Goal: Task Accomplishment & Management: Use online tool/utility

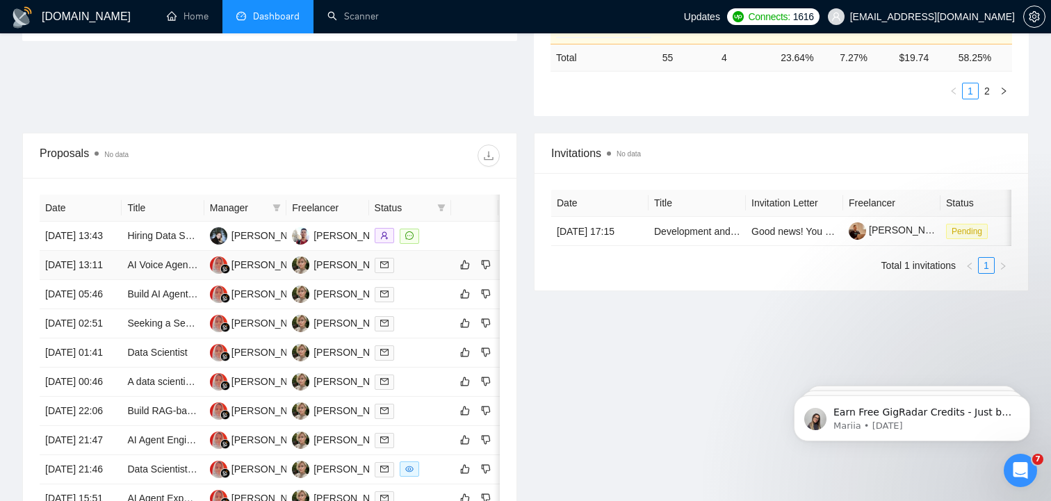
scroll to position [765, 0]
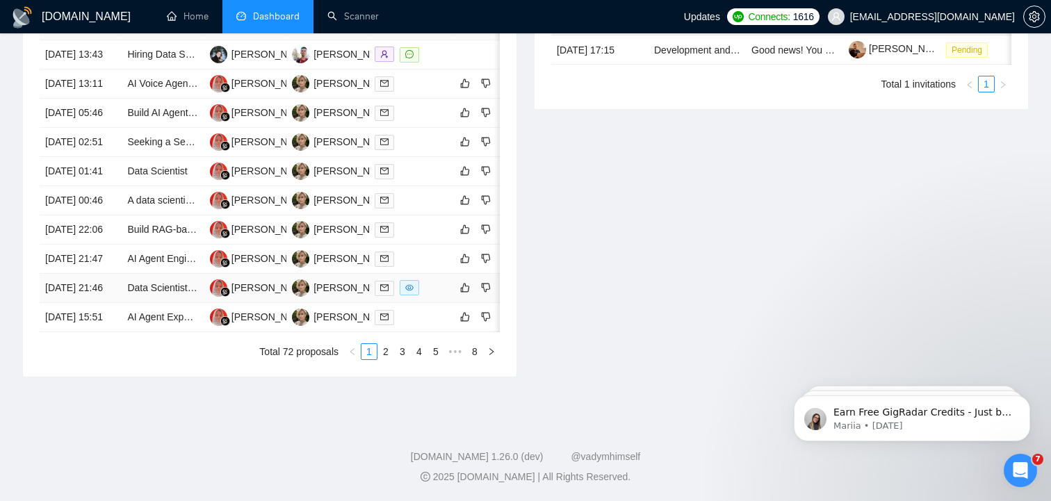
click at [67, 274] on td "[DATE] 21:46" at bounding box center [81, 288] width 82 height 29
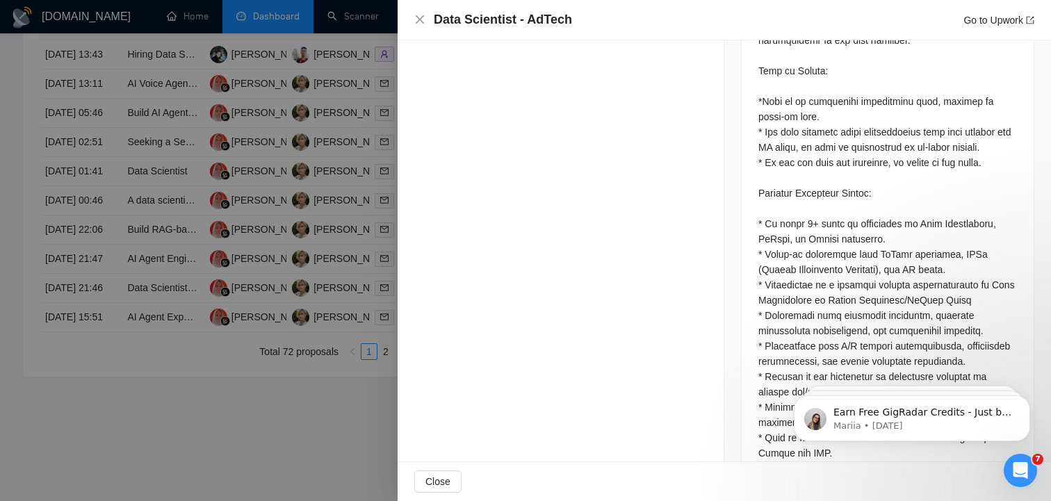
scroll to position [1318, 0]
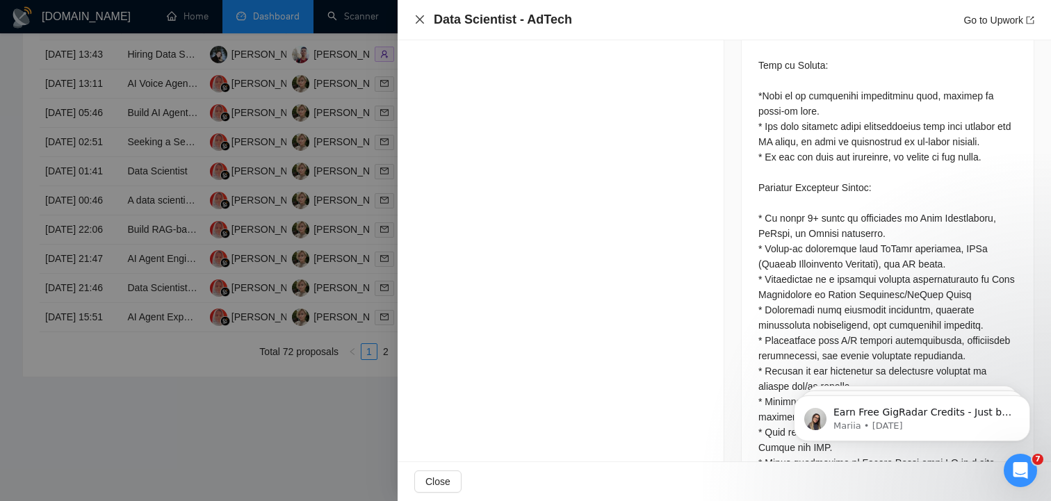
click at [420, 24] on icon "close" at bounding box center [419, 19] width 11 height 11
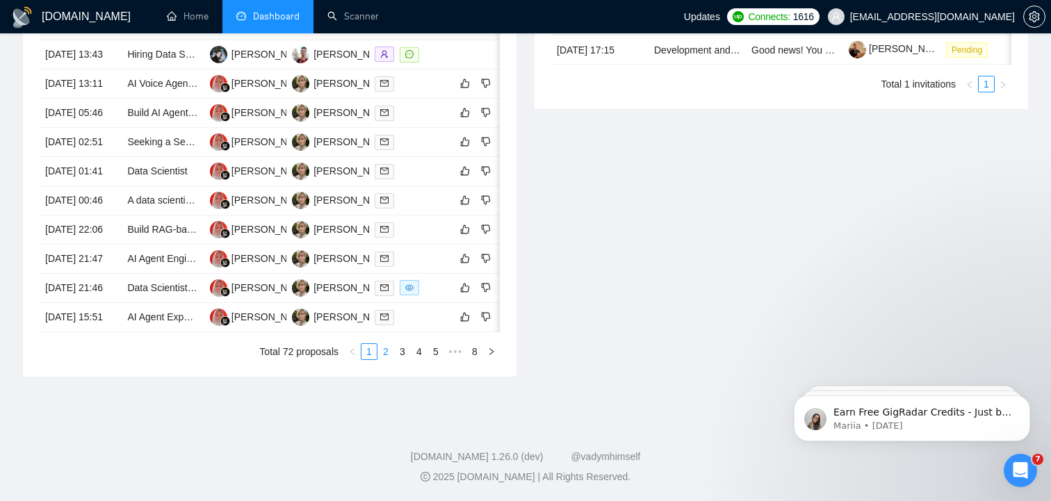
click at [386, 348] on link "2" at bounding box center [385, 351] width 15 height 15
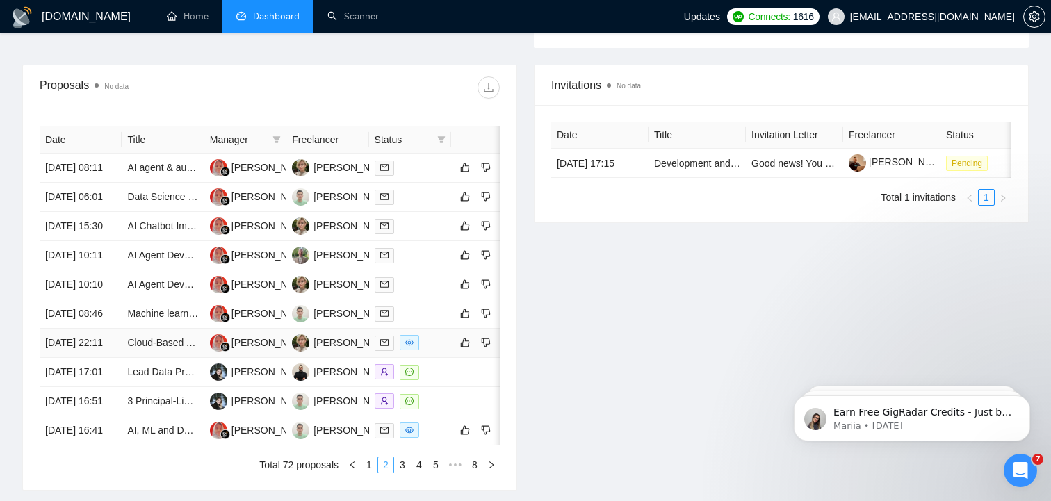
scroll to position [498, 0]
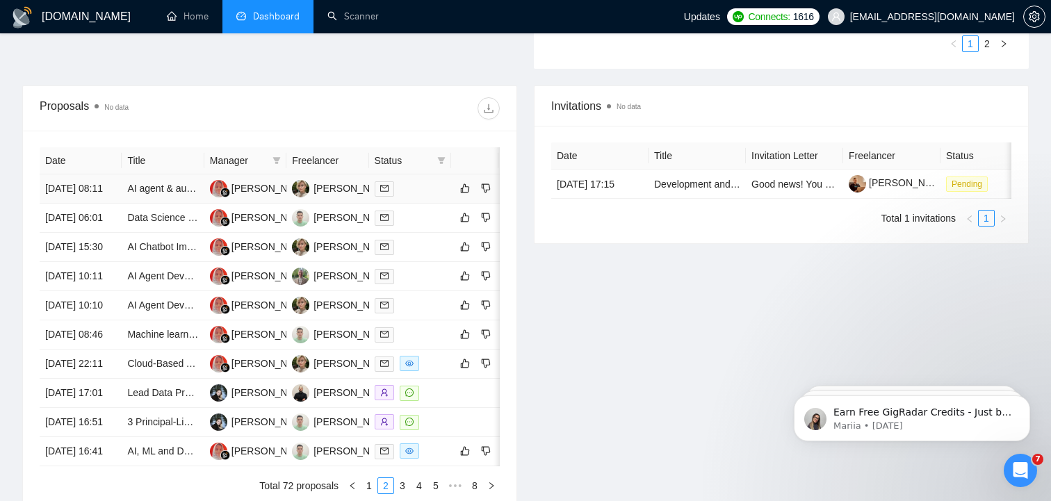
click at [75, 203] on td "11 Aug, 2025 08:11" at bounding box center [81, 188] width 82 height 29
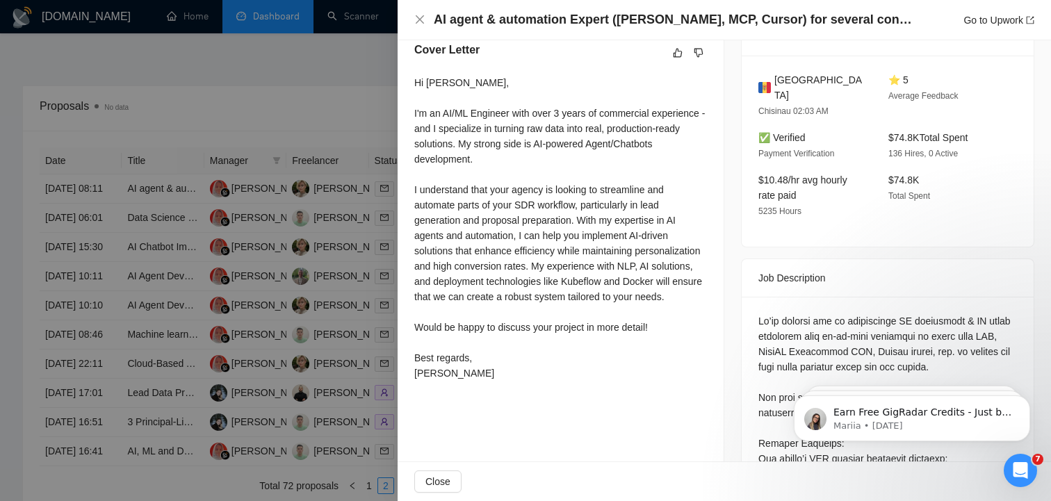
scroll to position [0, 0]
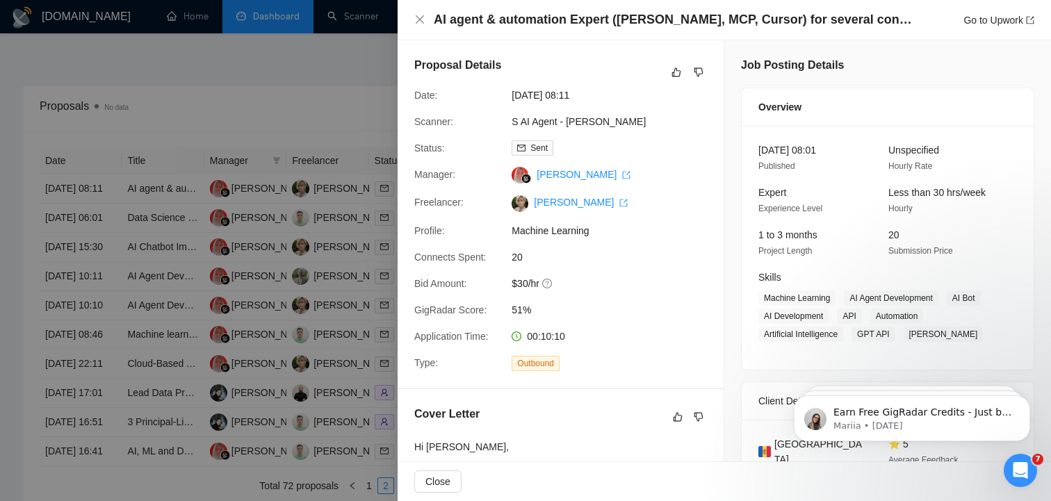
click at [74, 245] on div at bounding box center [525, 250] width 1051 height 501
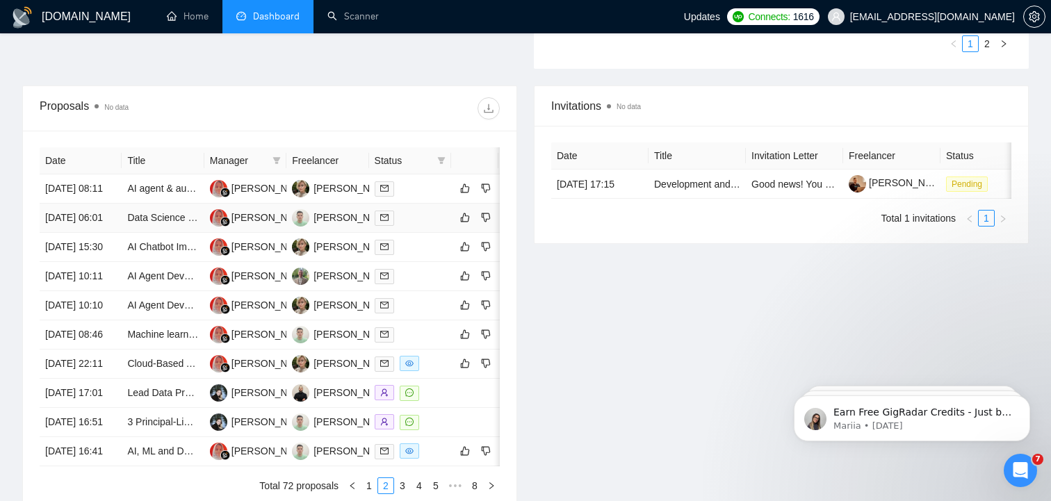
click at [74, 233] on td "11 Aug, 2025 06:01" at bounding box center [81, 218] width 82 height 29
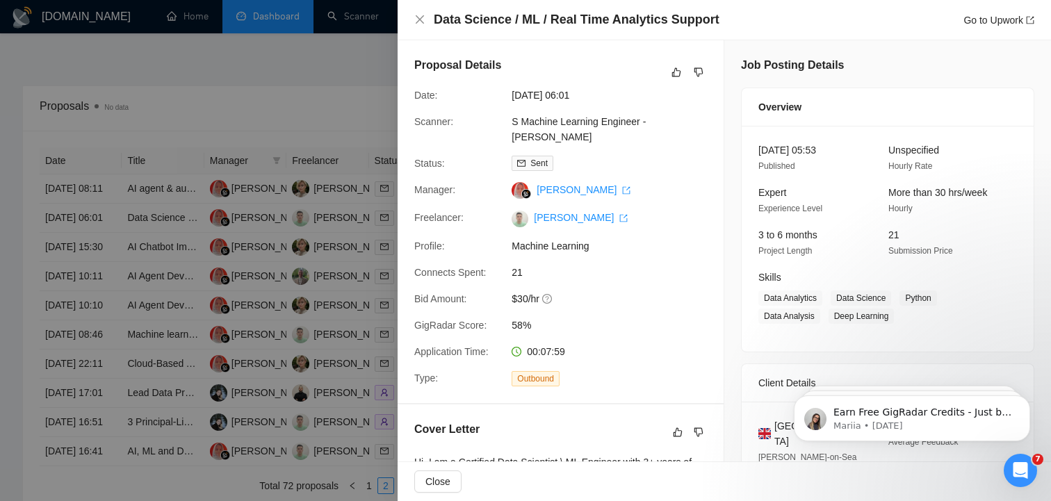
scroll to position [236, 0]
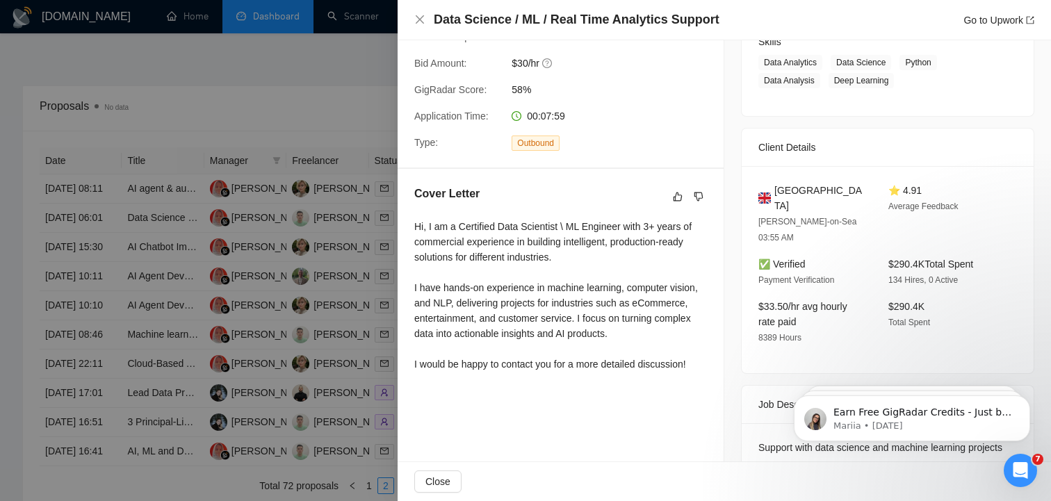
click at [63, 281] on div at bounding box center [525, 250] width 1051 height 501
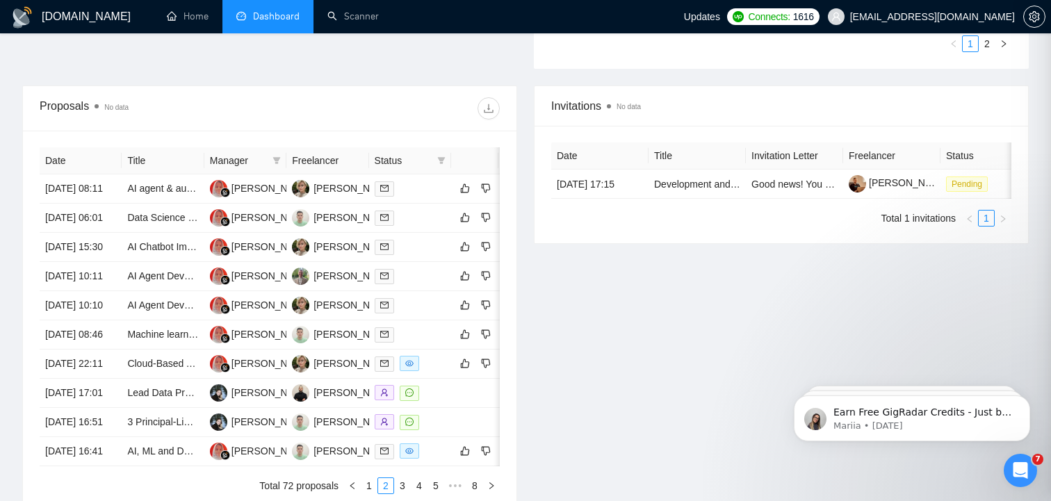
click at [63, 262] on td "10 Aug, 2025 15:30" at bounding box center [81, 247] width 82 height 29
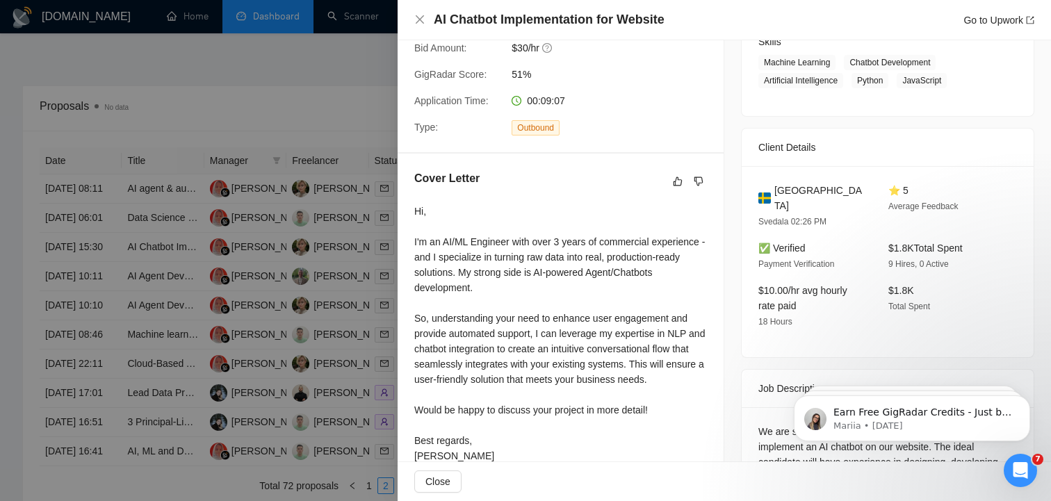
scroll to position [373, 0]
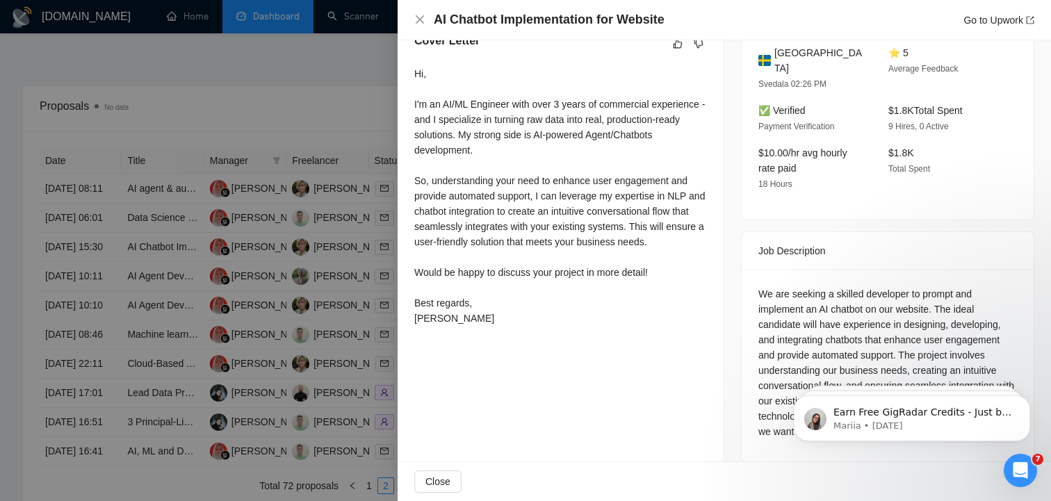
click at [70, 326] on div at bounding box center [525, 250] width 1051 height 501
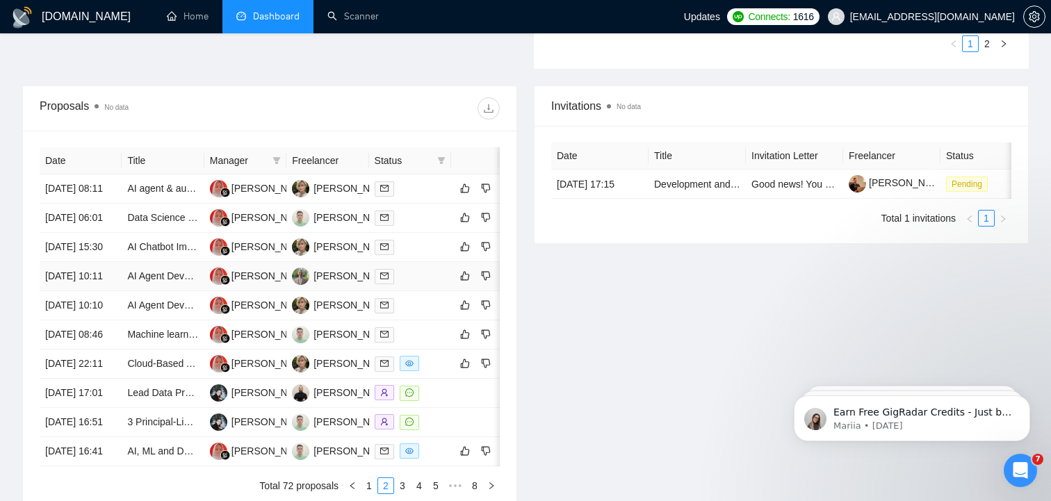
click at [70, 291] on td "10 Aug, 2025 10:11" at bounding box center [81, 276] width 82 height 29
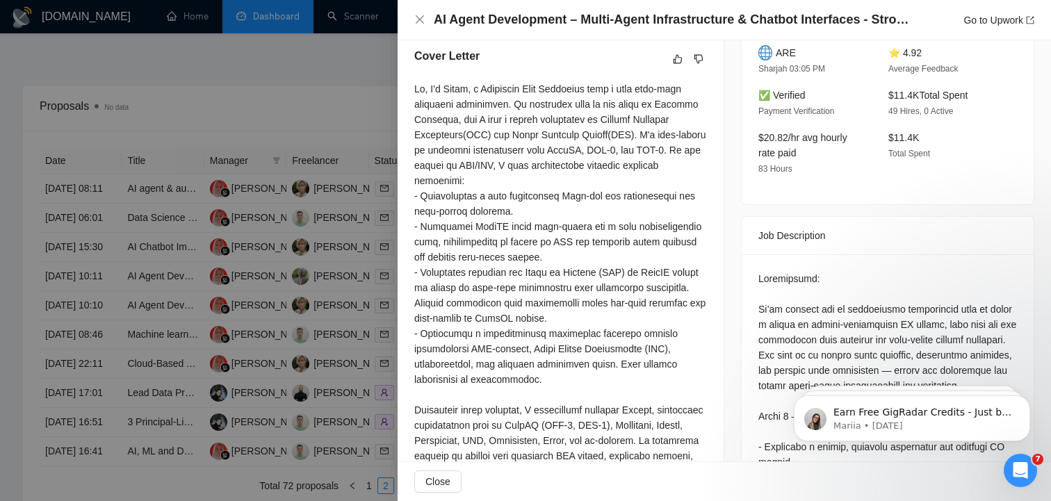
click at [74, 370] on div at bounding box center [525, 250] width 1051 height 501
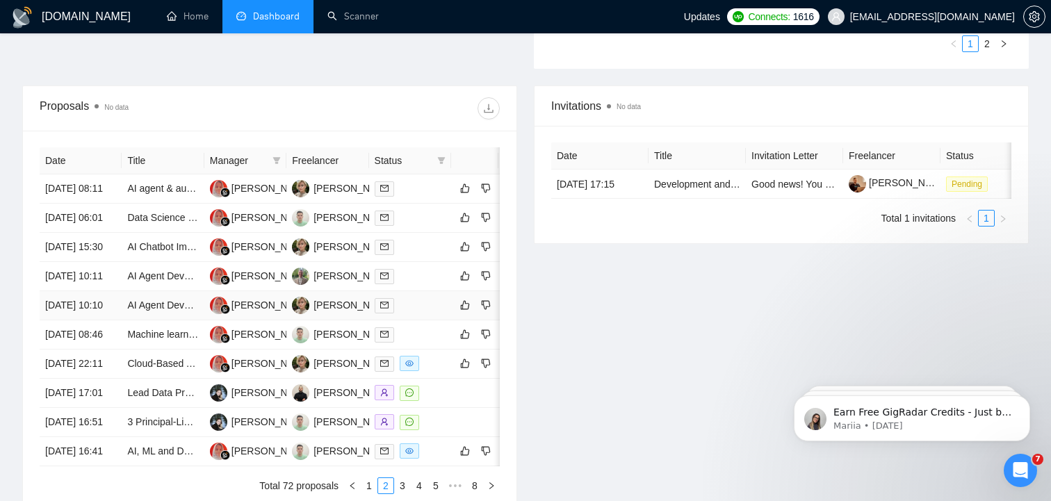
click at [74, 320] on td "10 Aug, 2025 10:10" at bounding box center [81, 305] width 82 height 29
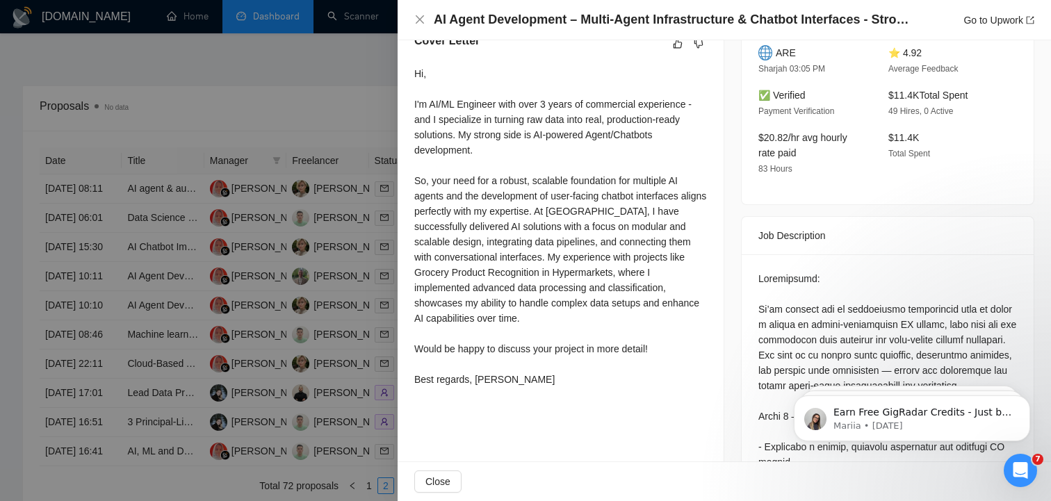
click at [74, 370] on div at bounding box center [525, 250] width 1051 height 501
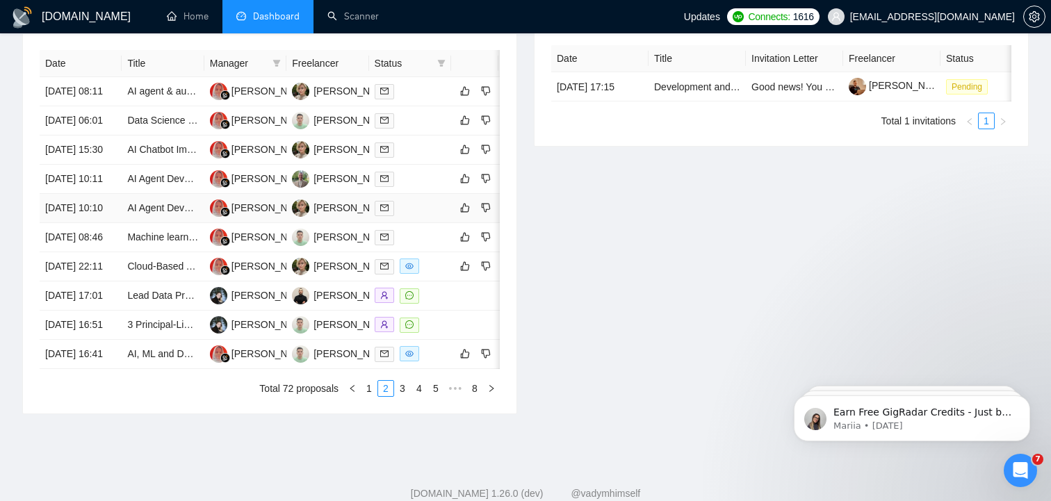
scroll to position [642, 0]
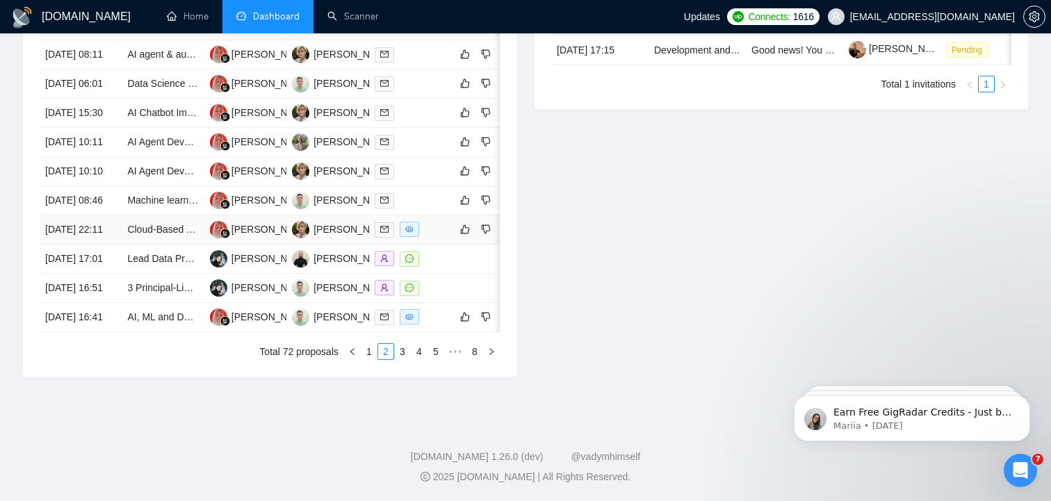
click at [66, 245] on td "09 Aug, 2025 22:11" at bounding box center [81, 229] width 82 height 29
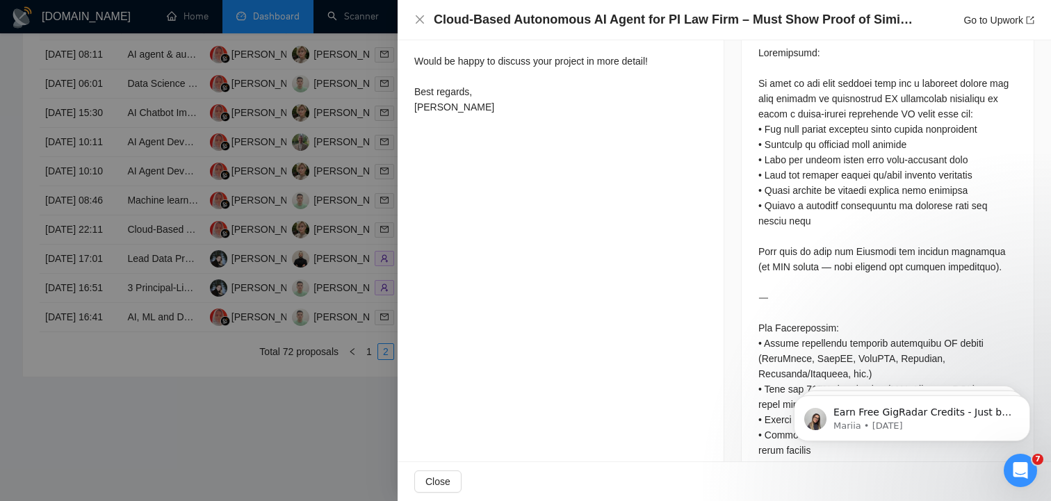
scroll to position [637, 0]
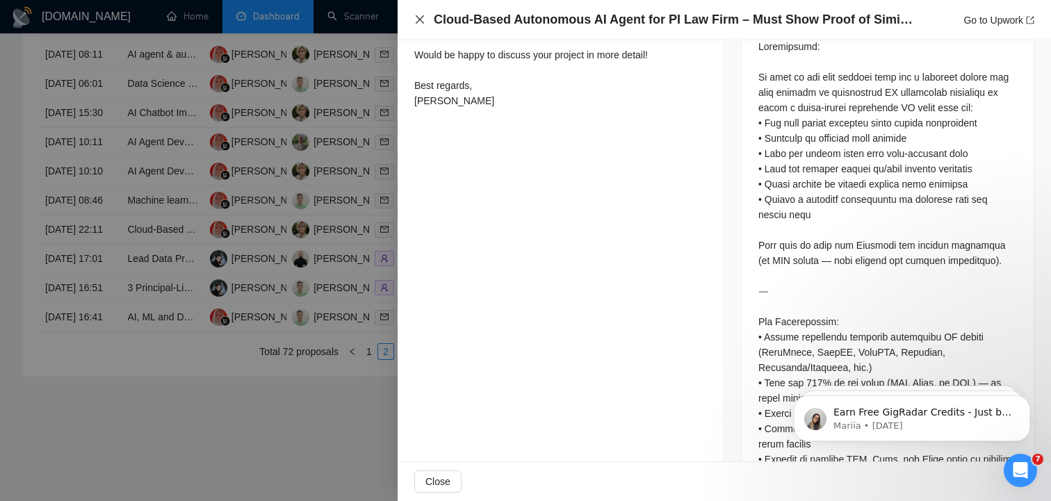
click at [419, 24] on icon "close" at bounding box center [419, 19] width 11 height 11
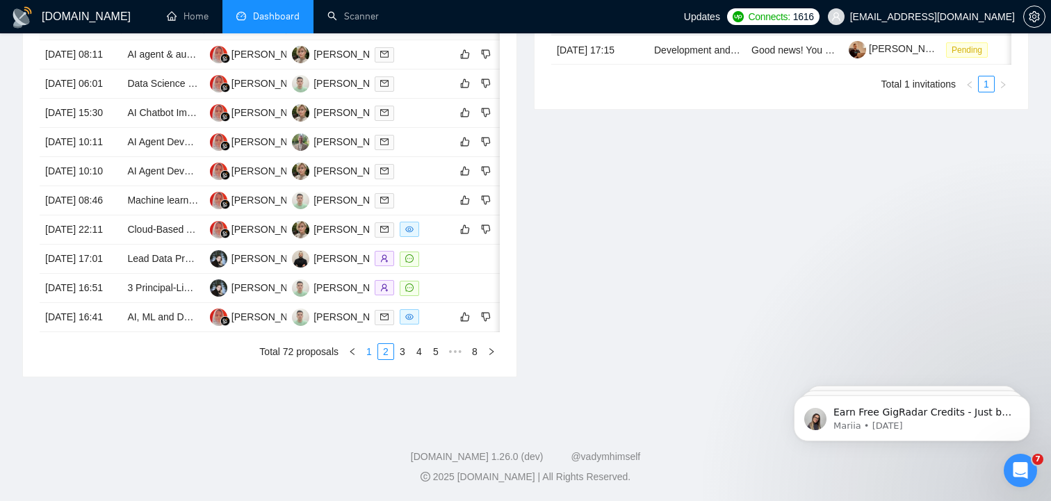
click at [367, 359] on link "1" at bounding box center [368, 351] width 15 height 15
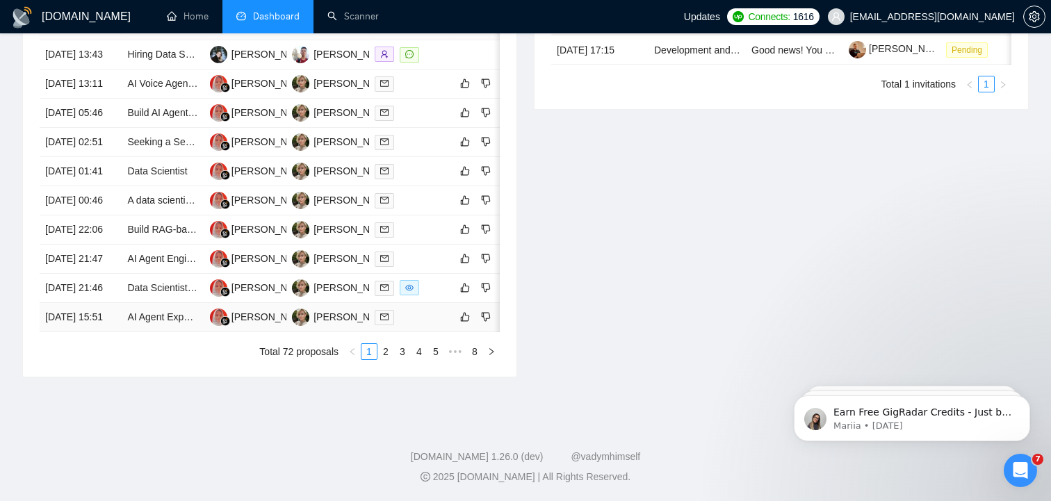
click at [70, 332] on td "[DATE] 15:51" at bounding box center [81, 317] width 82 height 29
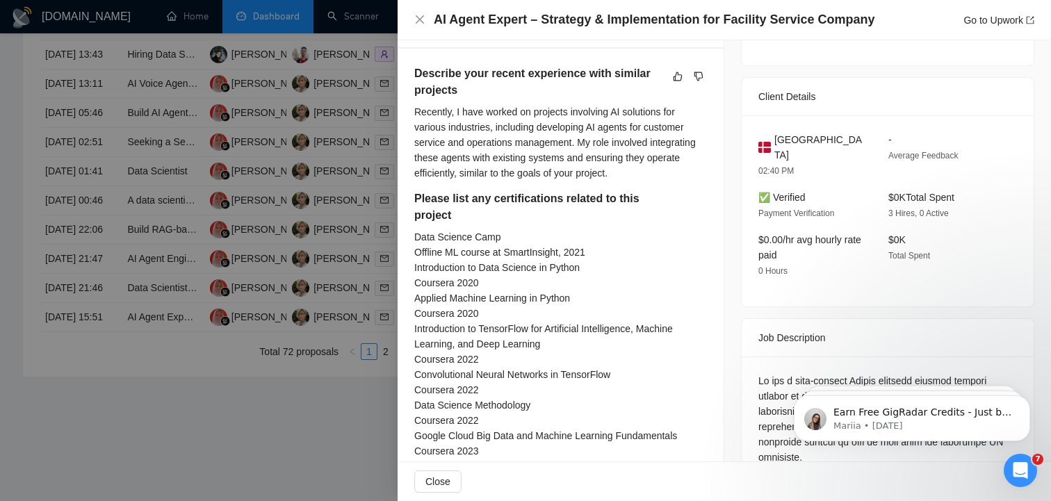
scroll to position [347, 0]
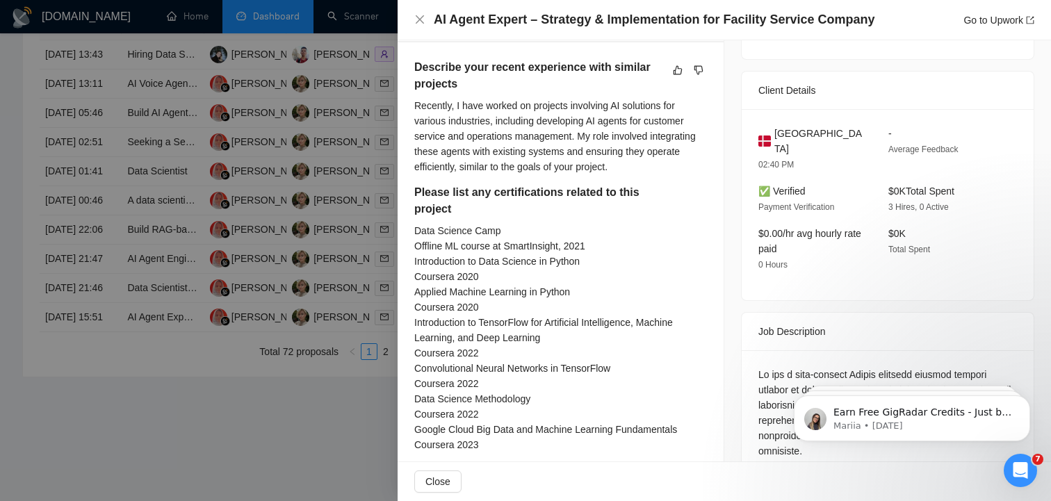
click at [75, 387] on div at bounding box center [525, 250] width 1051 height 501
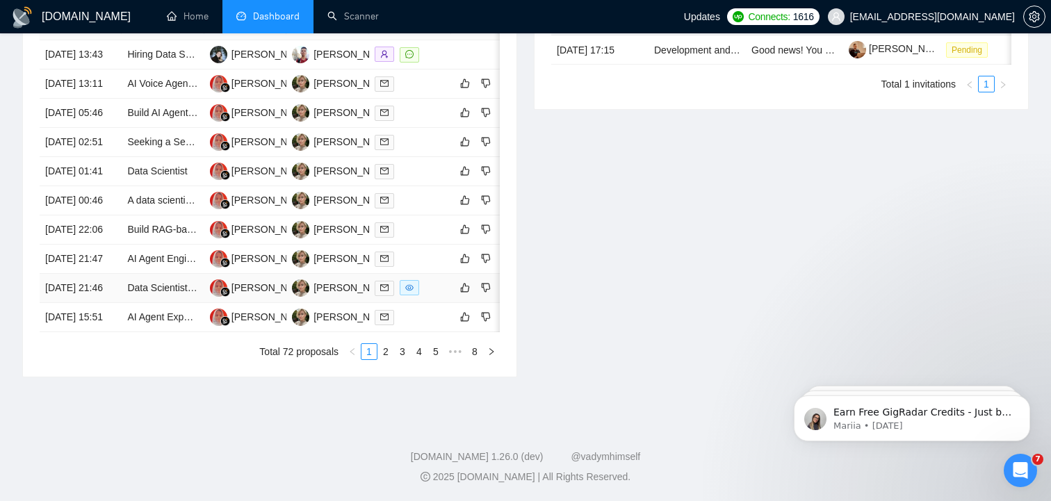
click at [68, 303] on td "[DATE] 21:46" at bounding box center [81, 288] width 82 height 29
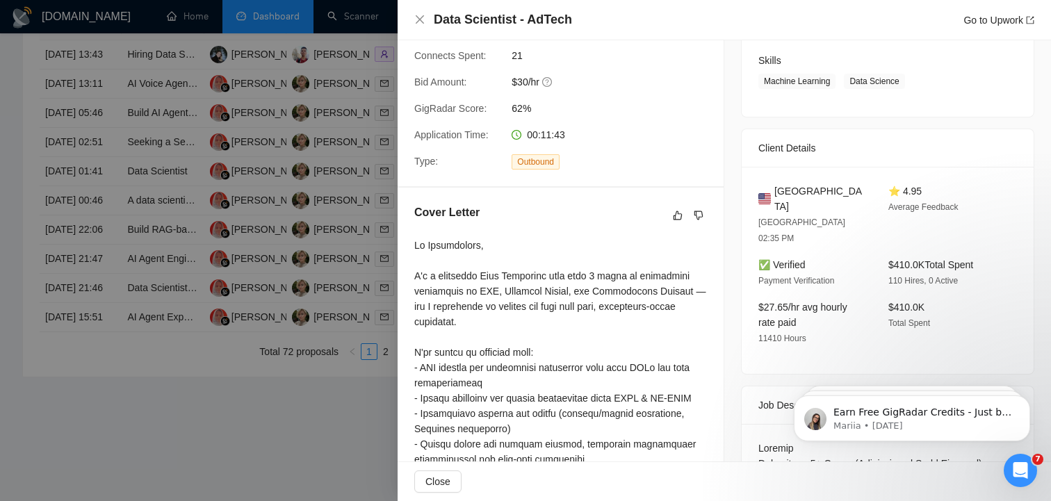
scroll to position [215, 0]
click at [62, 363] on div at bounding box center [525, 250] width 1051 height 501
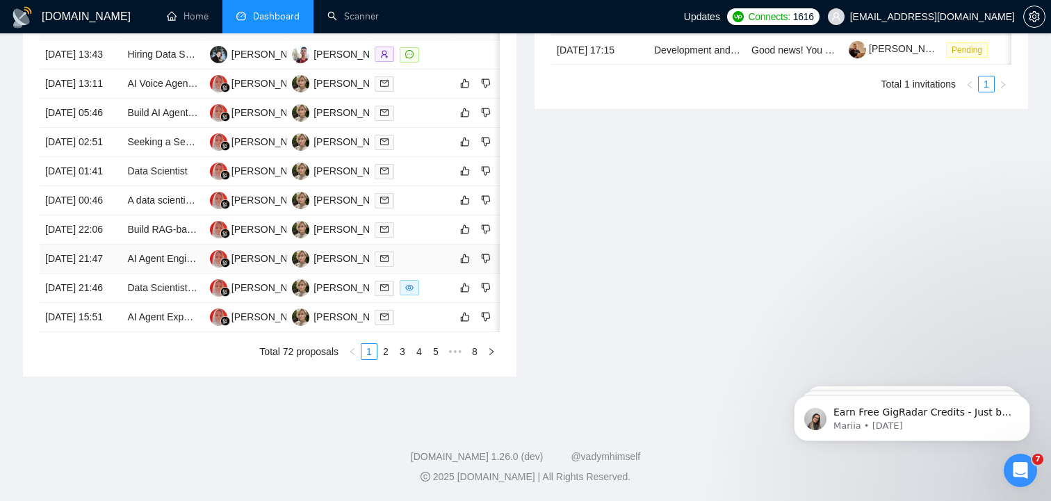
click at [75, 274] on td "[DATE] 21:47" at bounding box center [81, 259] width 82 height 29
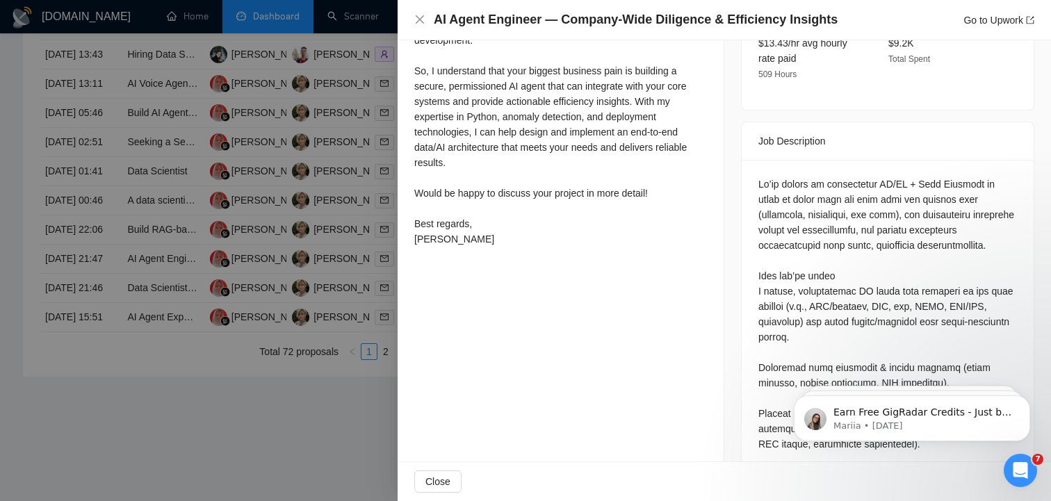
scroll to position [487, 0]
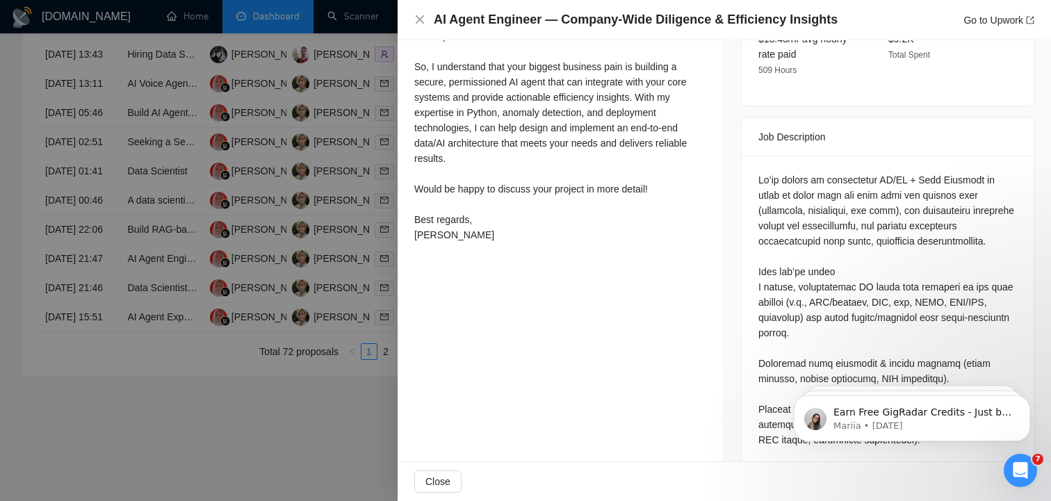
click at [69, 286] on div at bounding box center [525, 250] width 1051 height 501
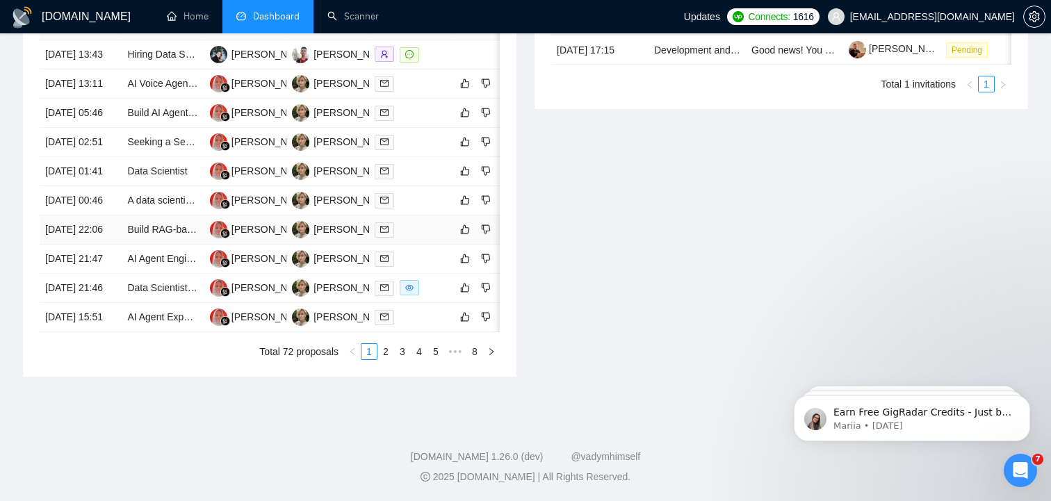
click at [70, 245] on td "[DATE] 22:06" at bounding box center [81, 229] width 82 height 29
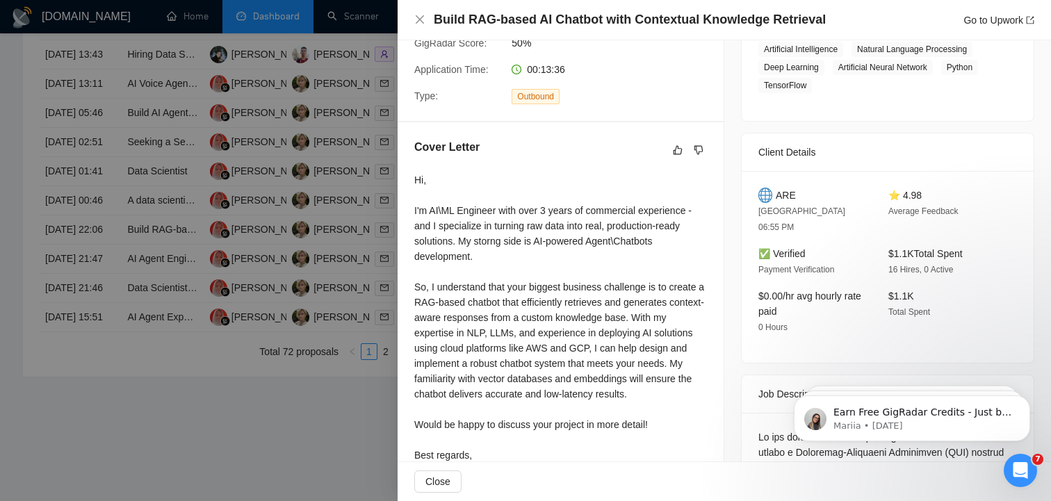
scroll to position [0, 0]
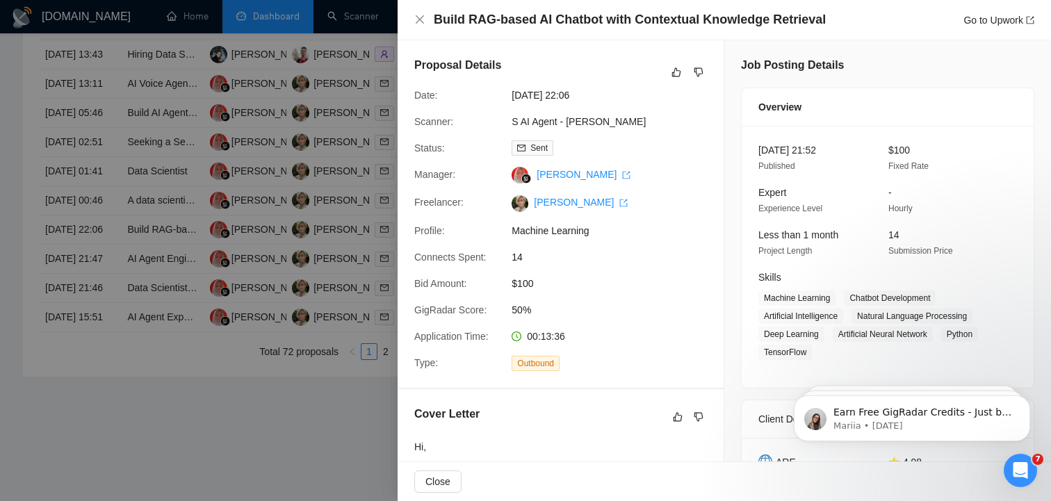
click at [71, 258] on div at bounding box center [525, 250] width 1051 height 501
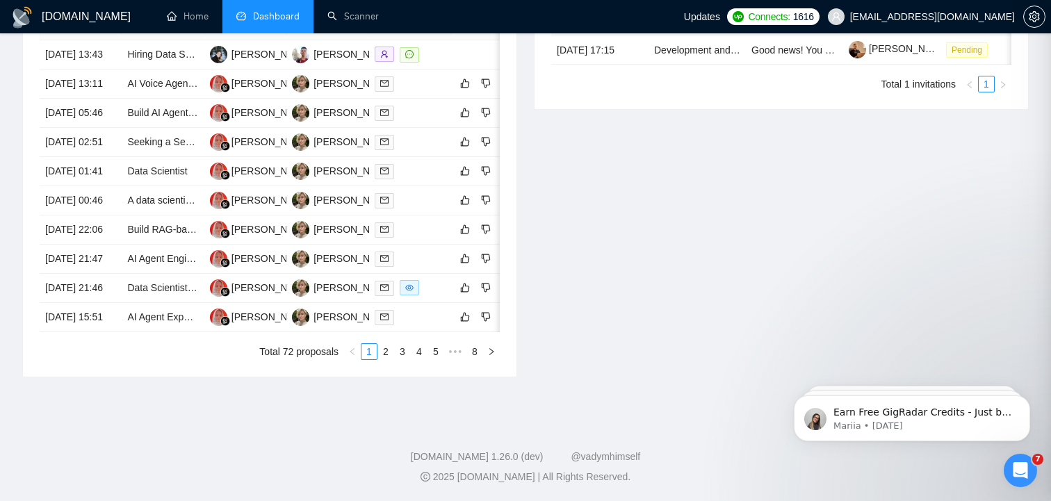
click at [71, 258] on div at bounding box center [525, 250] width 1051 height 501
click at [71, 215] on td "[DATE] 00:46" at bounding box center [81, 200] width 82 height 29
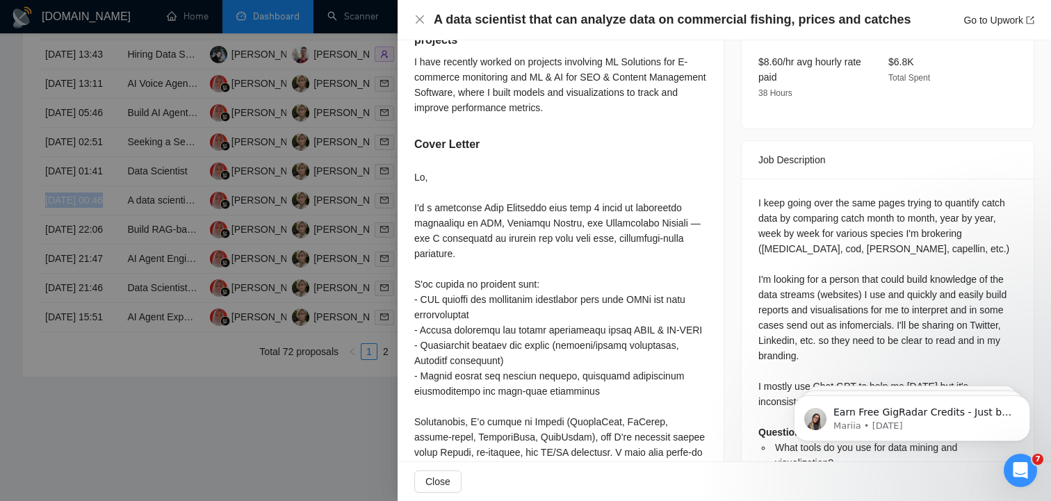
scroll to position [500, 0]
click at [56, 235] on div at bounding box center [525, 250] width 1051 height 501
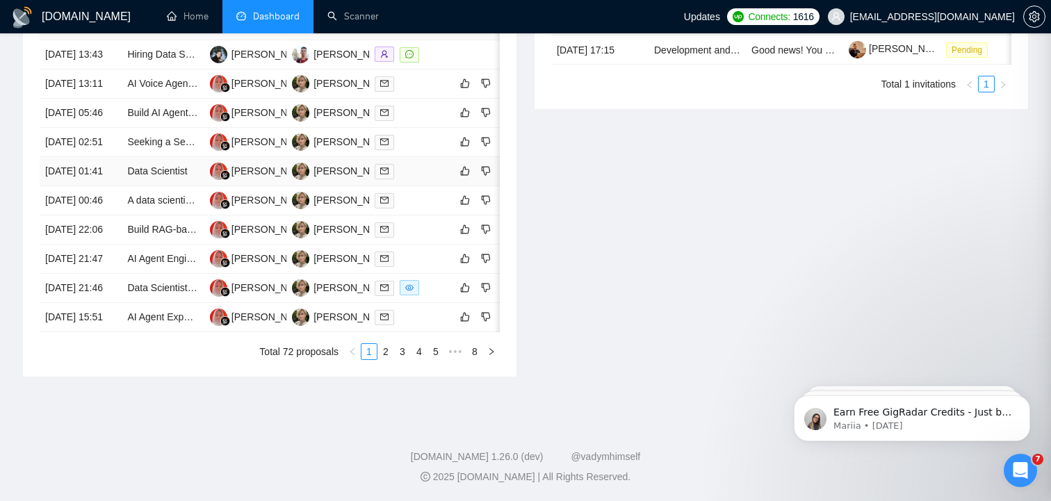
click at [65, 186] on td "[DATE] 01:41" at bounding box center [81, 171] width 82 height 29
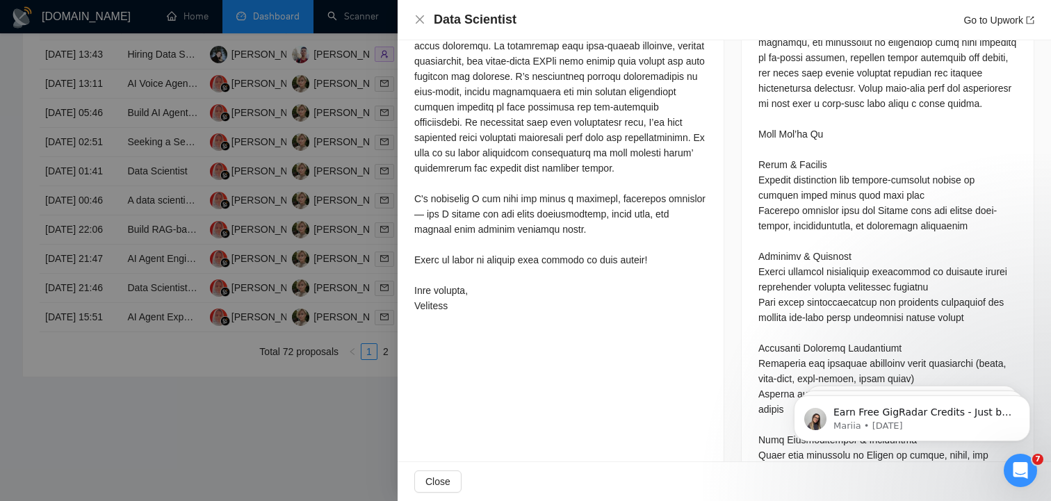
scroll to position [1488, 0]
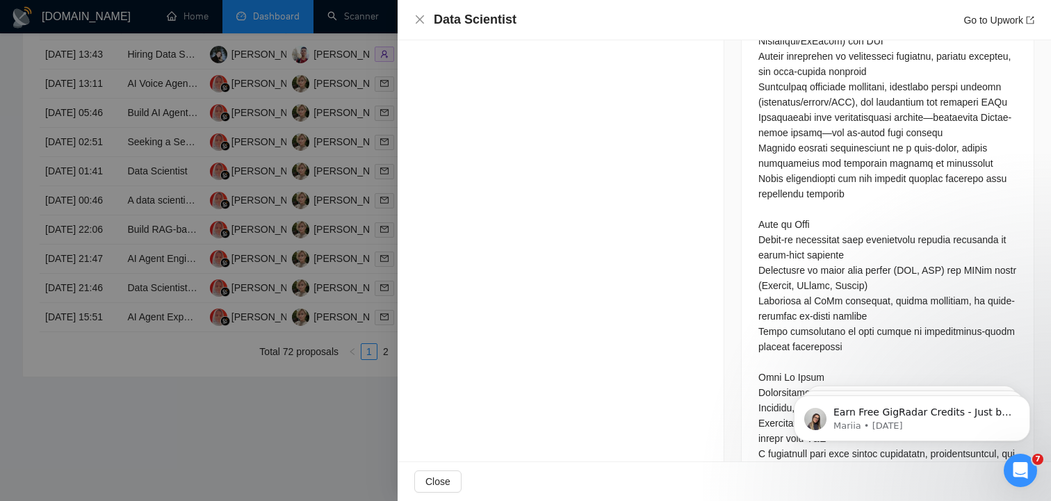
click at [56, 206] on div at bounding box center [525, 250] width 1051 height 501
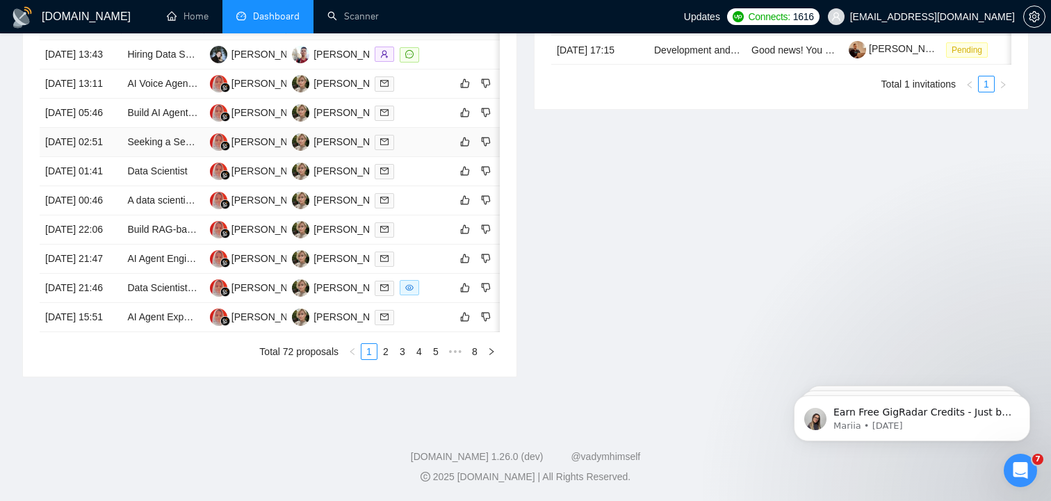
click at [86, 157] on td "[DATE] 02:51" at bounding box center [81, 142] width 82 height 29
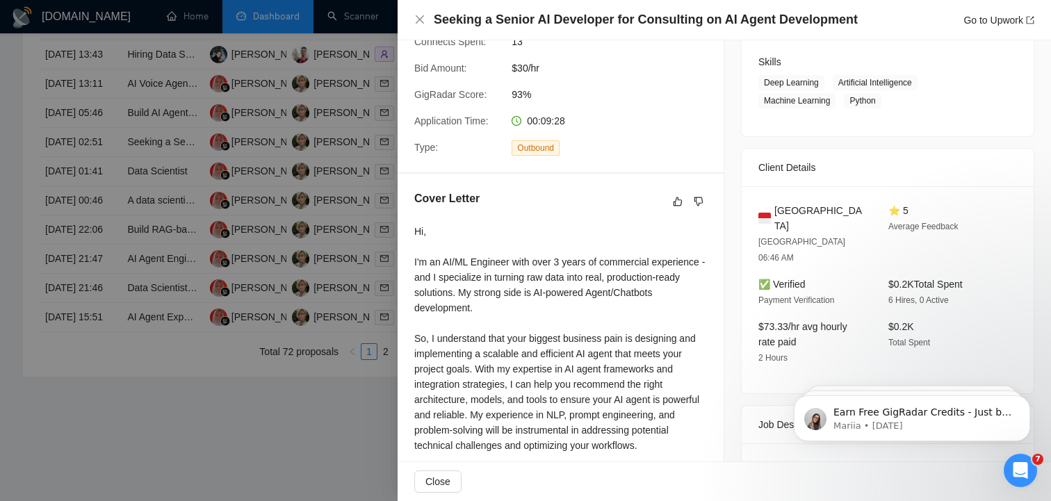
scroll to position [95, 0]
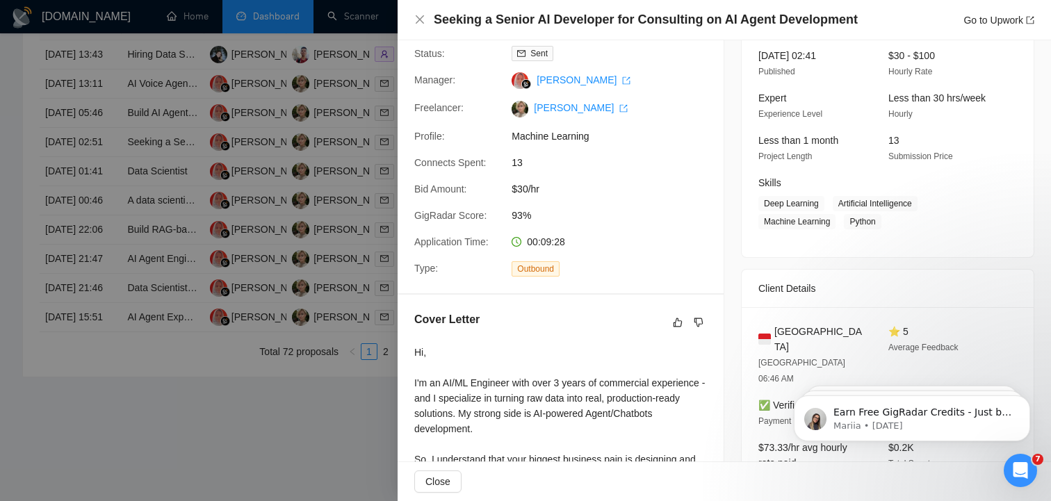
click at [76, 124] on div at bounding box center [525, 250] width 1051 height 501
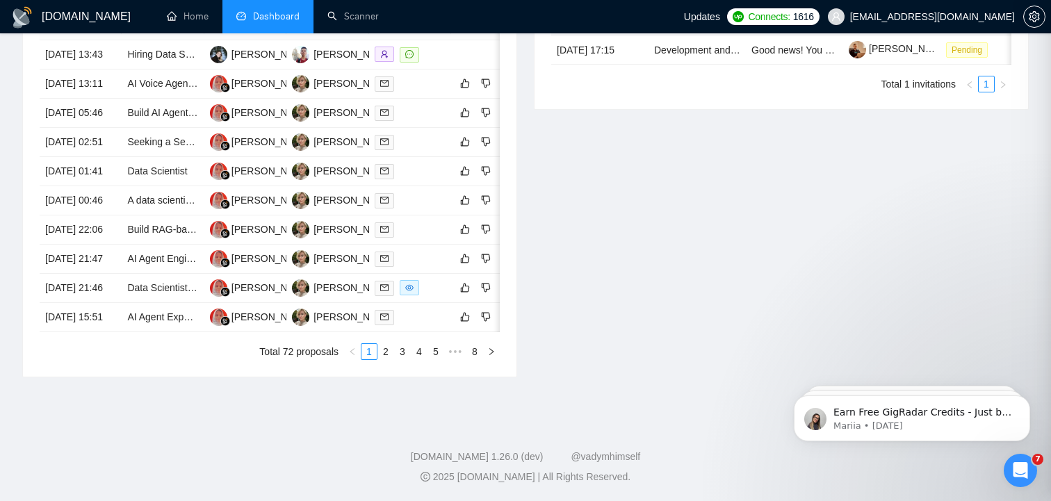
click at [76, 124] on div at bounding box center [525, 250] width 1051 height 501
click at [76, 124] on td "[DATE] 05:46" at bounding box center [81, 113] width 82 height 29
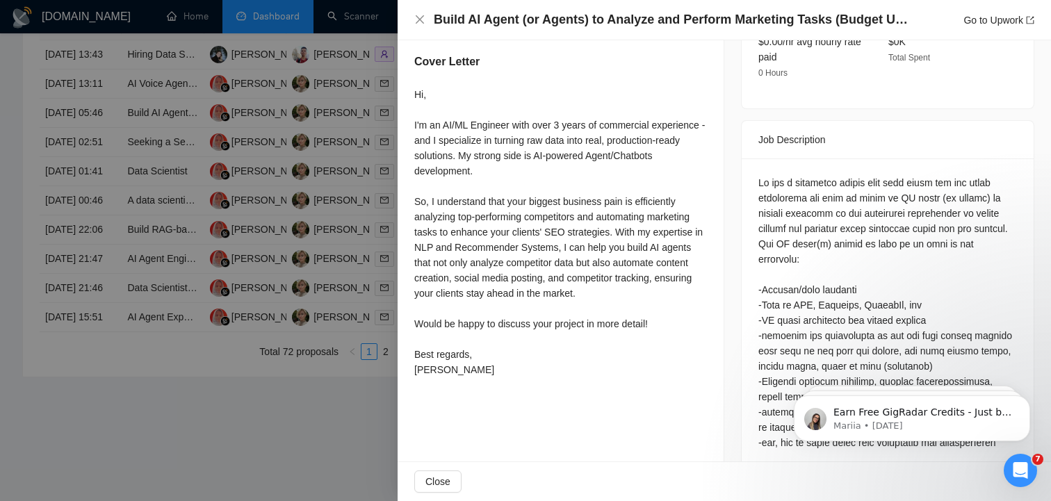
scroll to position [530, 0]
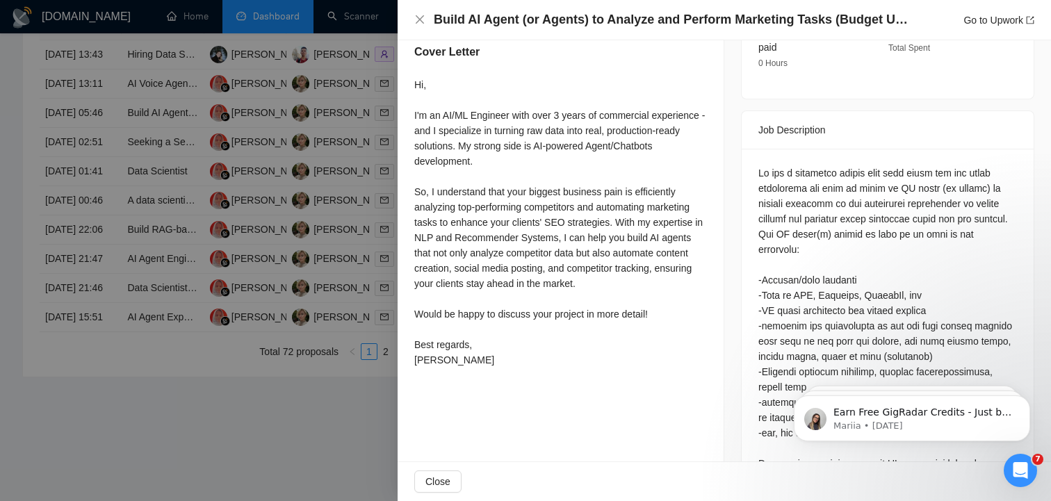
click at [227, 478] on div at bounding box center [525, 250] width 1051 height 501
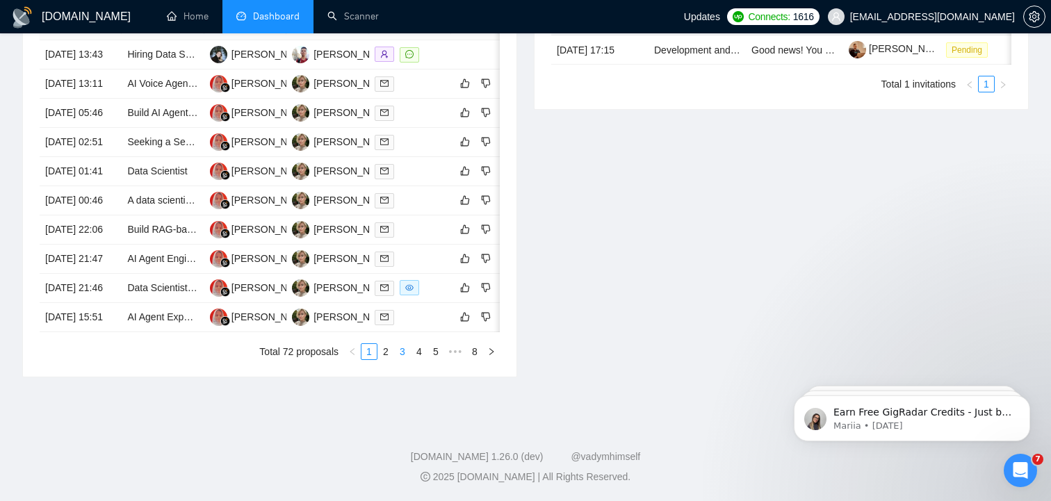
click at [400, 359] on link "3" at bounding box center [402, 351] width 15 height 15
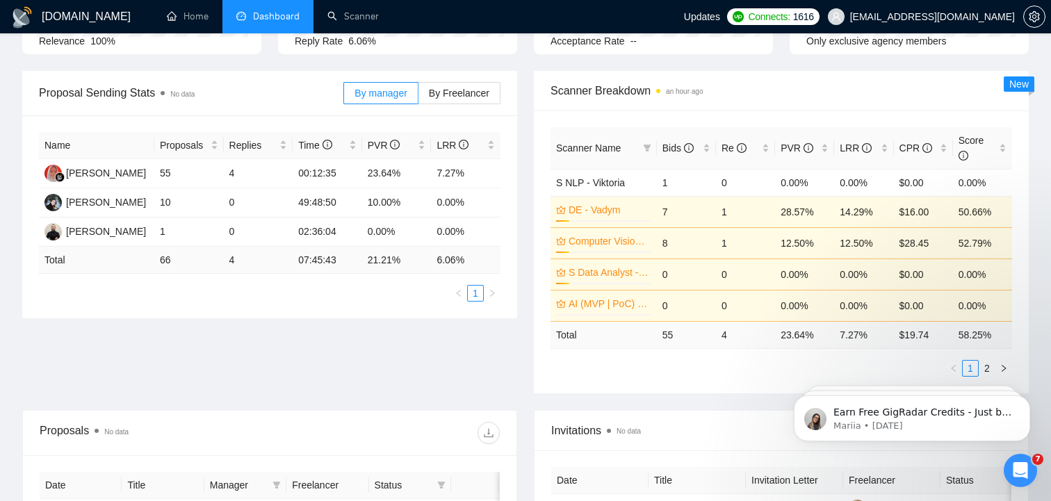
scroll to position [308, 0]
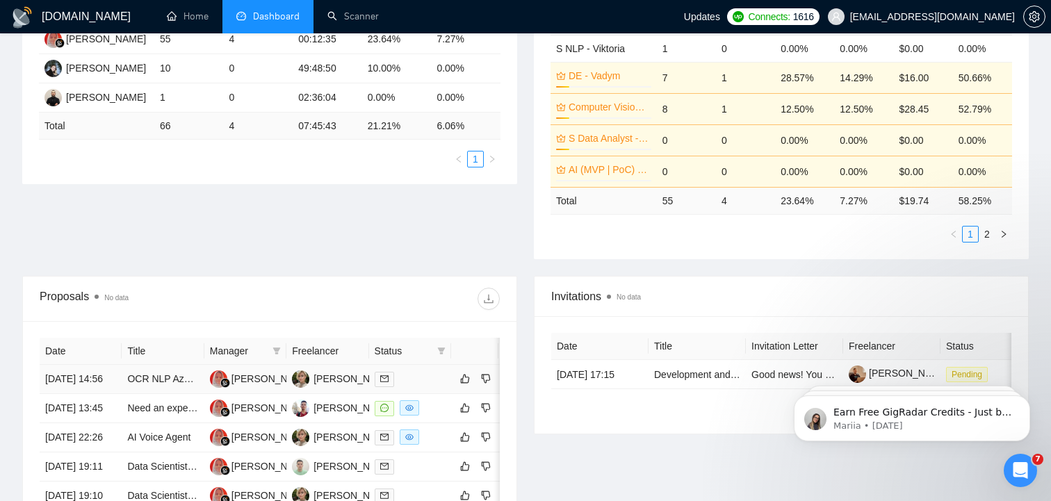
click at [64, 379] on td "09 Aug, 2025 14:56" at bounding box center [81, 379] width 82 height 29
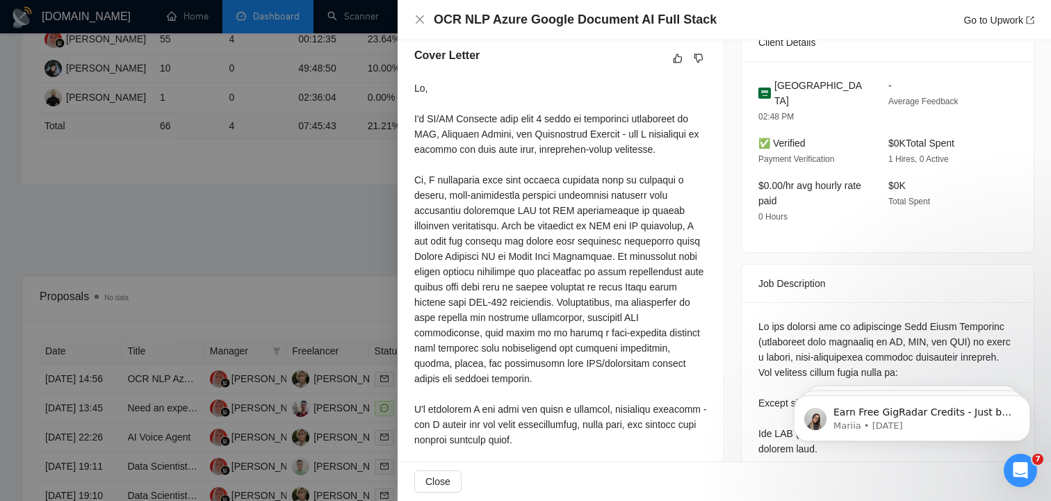
scroll to position [0, 0]
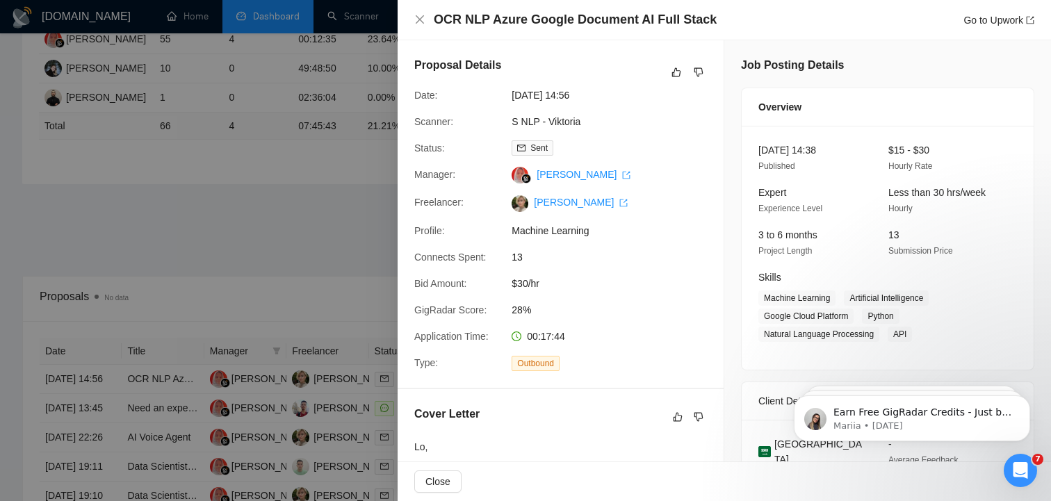
click at [229, 291] on div at bounding box center [525, 250] width 1051 height 501
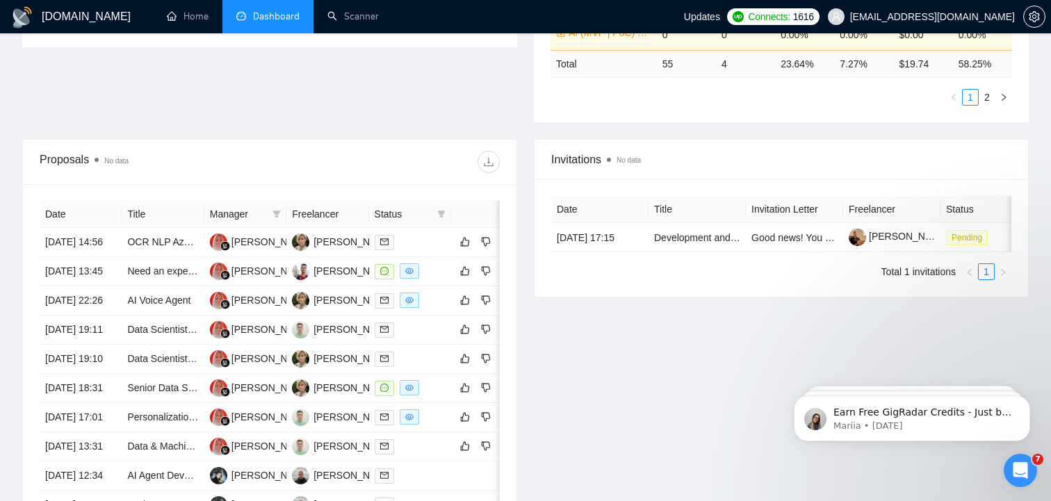
scroll to position [461, 0]
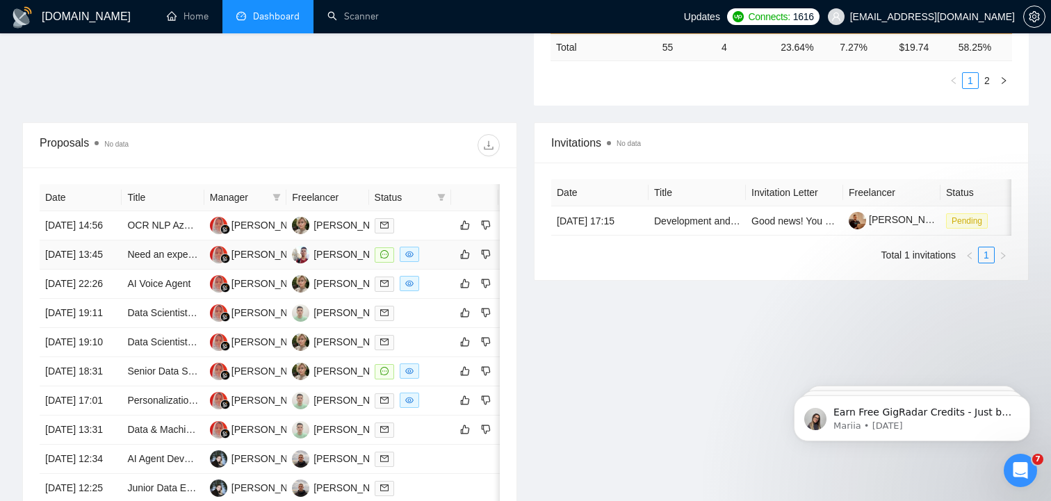
click at [68, 270] on td "09 Aug, 2025 13:45" at bounding box center [81, 254] width 82 height 29
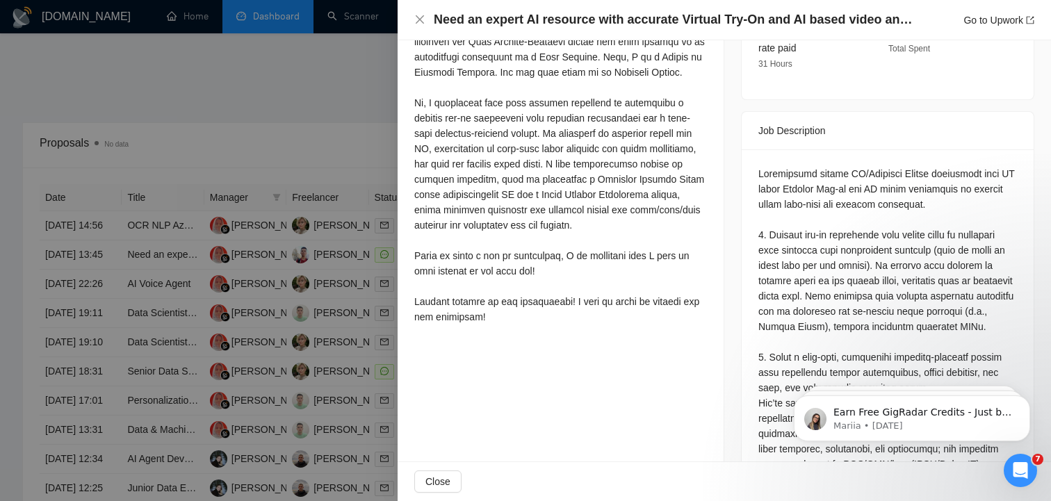
scroll to position [540, 0]
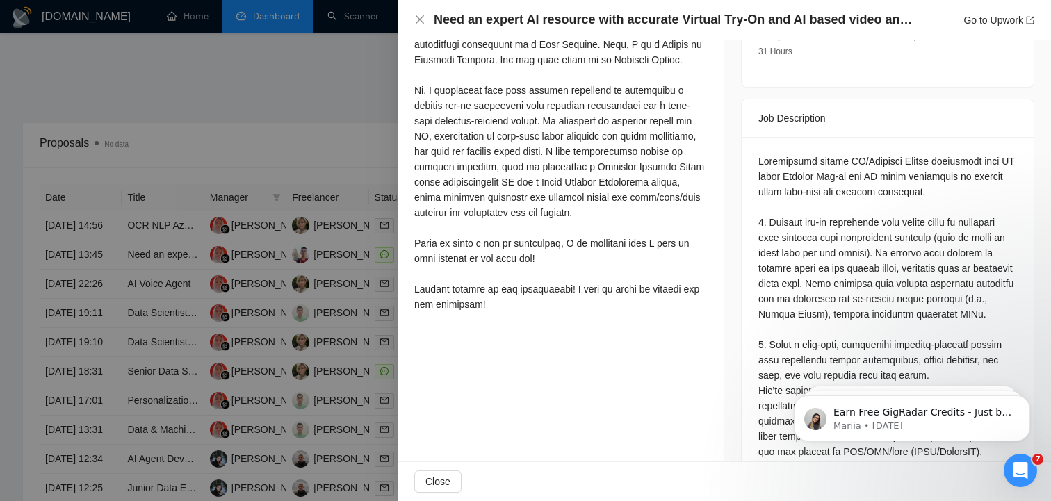
click at [92, 354] on div at bounding box center [525, 250] width 1051 height 501
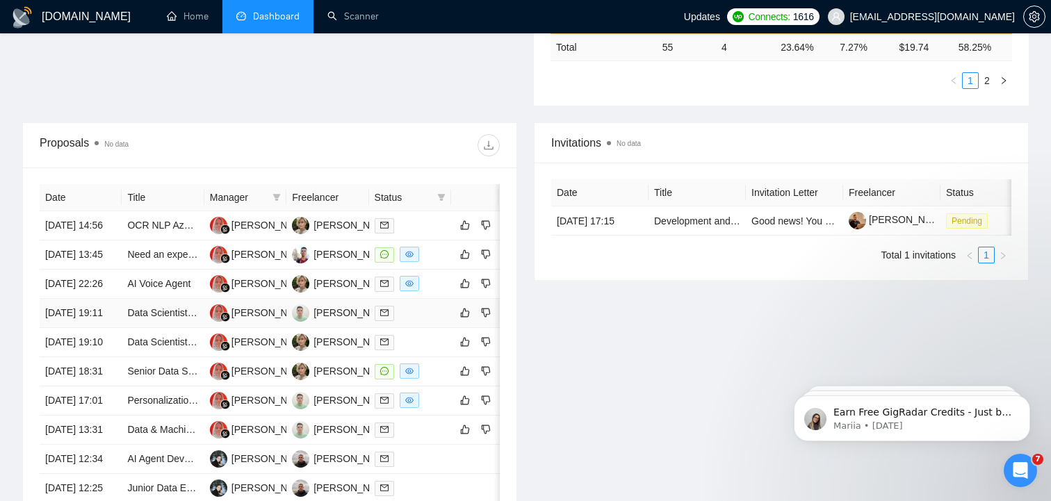
click at [74, 328] on td "08 Aug, 2025 19:11" at bounding box center [81, 313] width 82 height 29
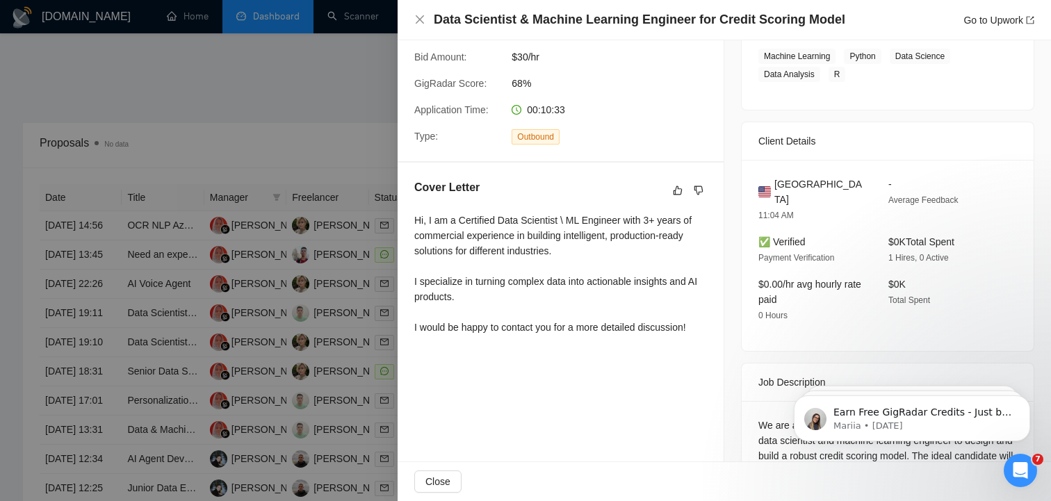
scroll to position [0, 0]
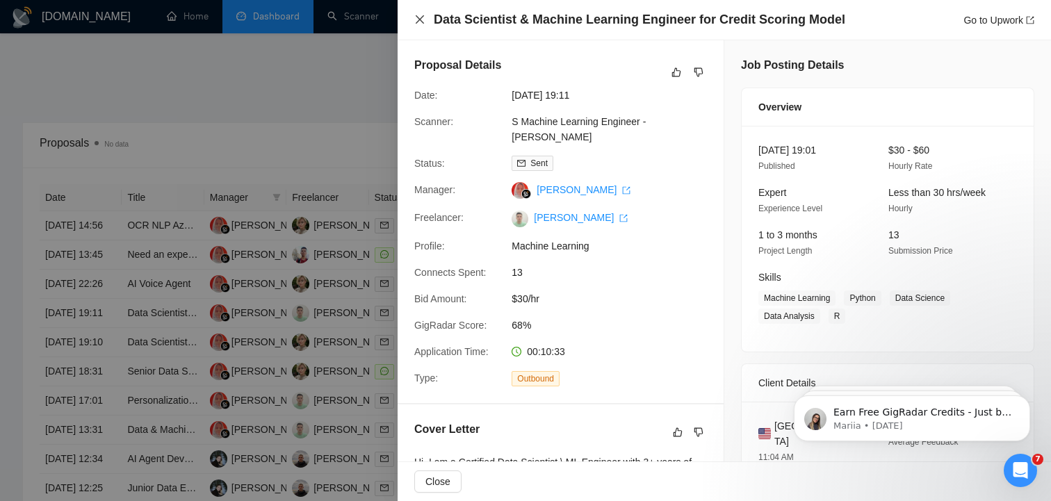
click at [418, 23] on icon "close" at bounding box center [419, 19] width 11 height 11
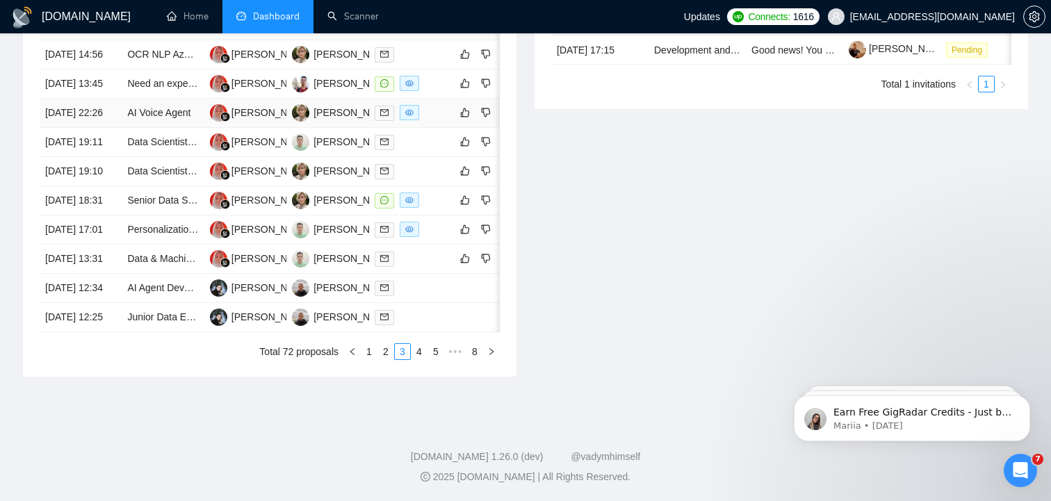
scroll to position [662, 0]
click at [67, 215] on td "08 Aug, 2025 18:31" at bounding box center [81, 200] width 82 height 29
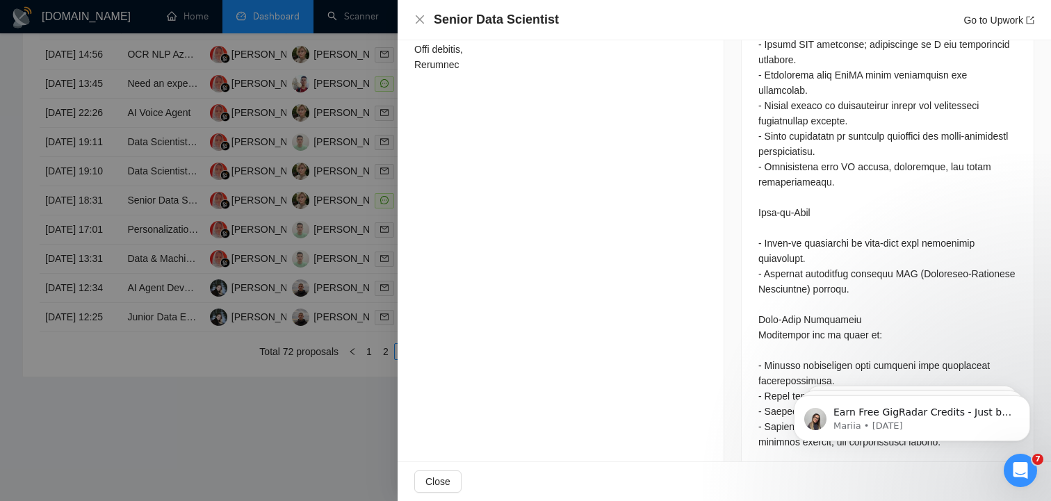
scroll to position [1129, 0]
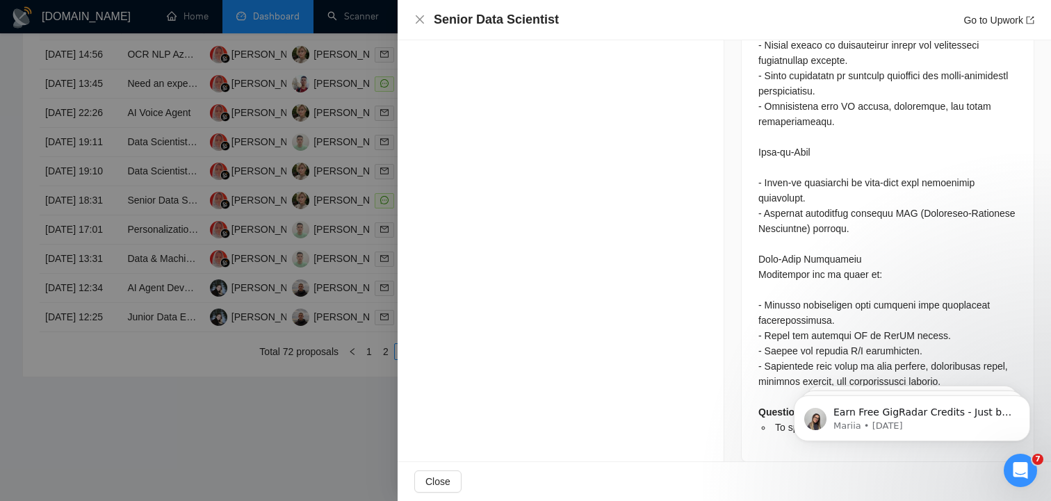
click at [81, 359] on div at bounding box center [525, 250] width 1051 height 501
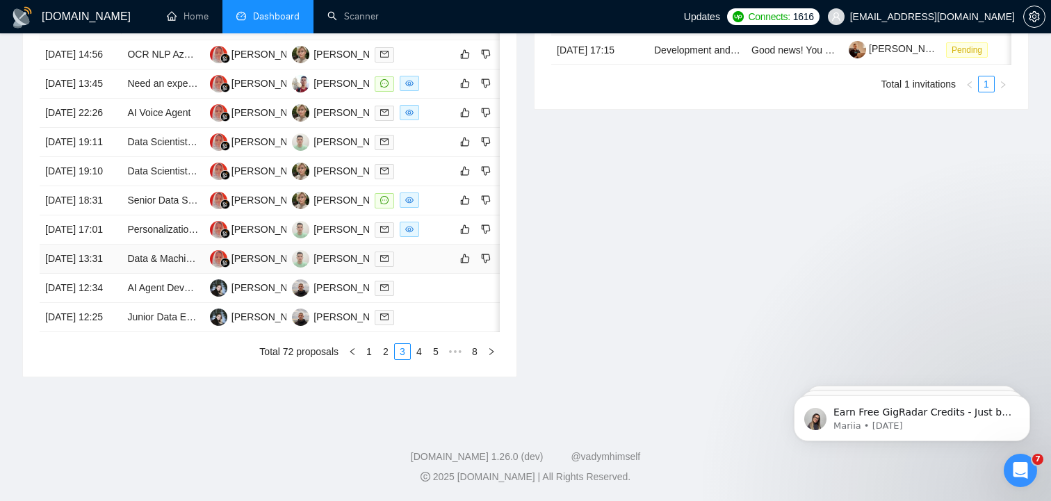
click at [70, 274] on td "08 Aug, 2025 13:31" at bounding box center [81, 259] width 82 height 29
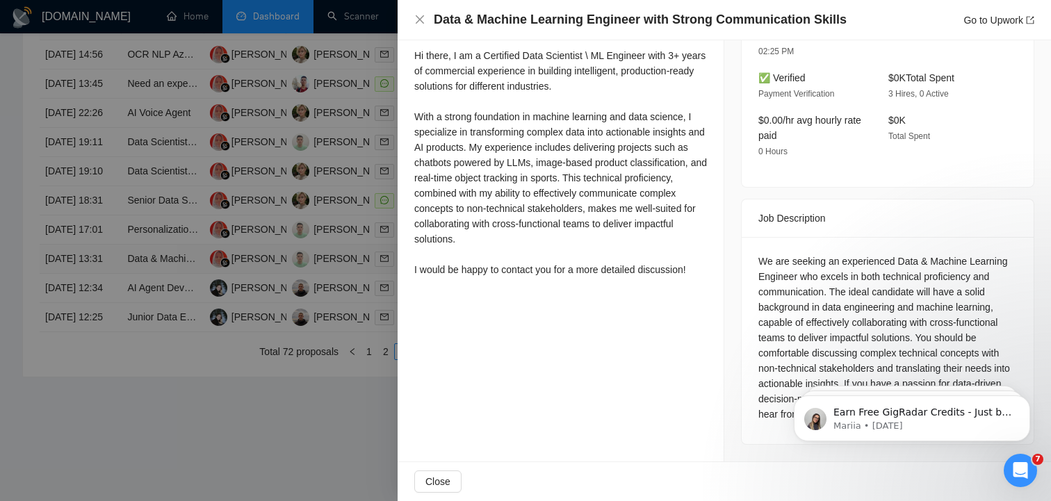
scroll to position [389, 0]
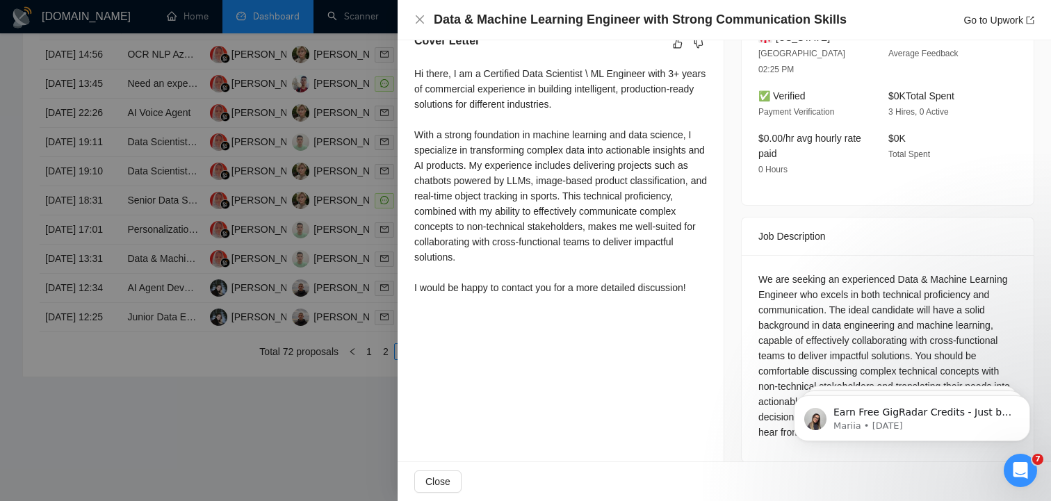
click at [81, 224] on div at bounding box center [525, 250] width 1051 height 501
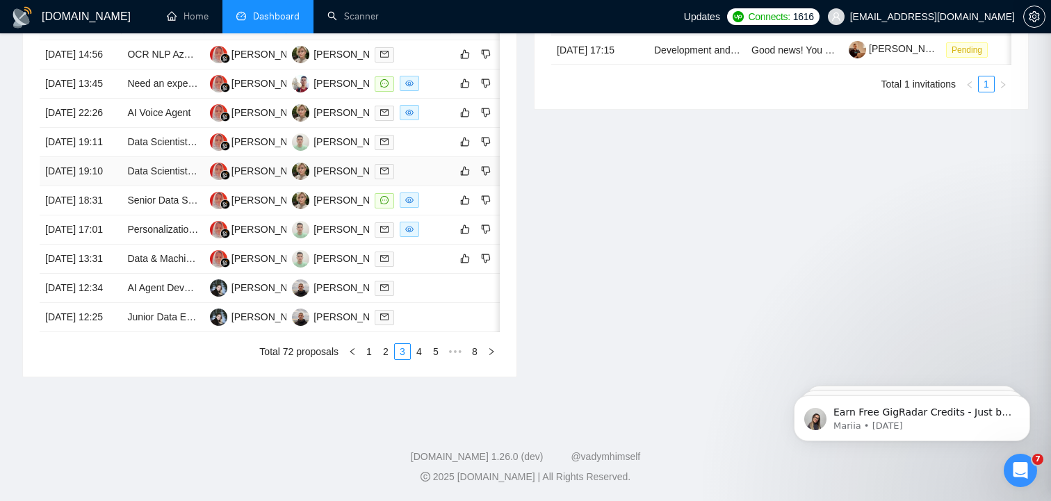
click at [77, 186] on td "08 Aug, 2025 19:10" at bounding box center [81, 171] width 82 height 29
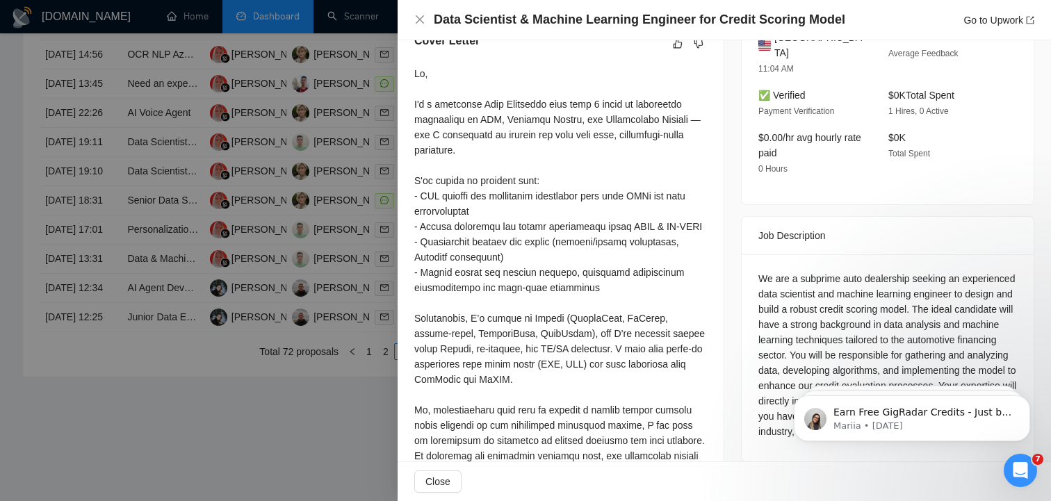
click at [123, 159] on div at bounding box center [525, 250] width 1051 height 501
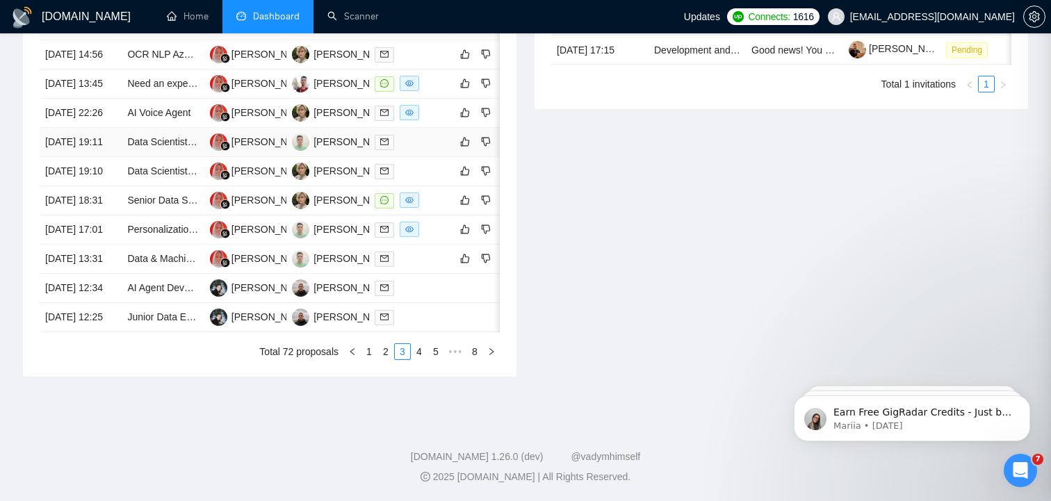
click at [65, 156] on td "08 Aug, 2025 19:11" at bounding box center [81, 142] width 82 height 29
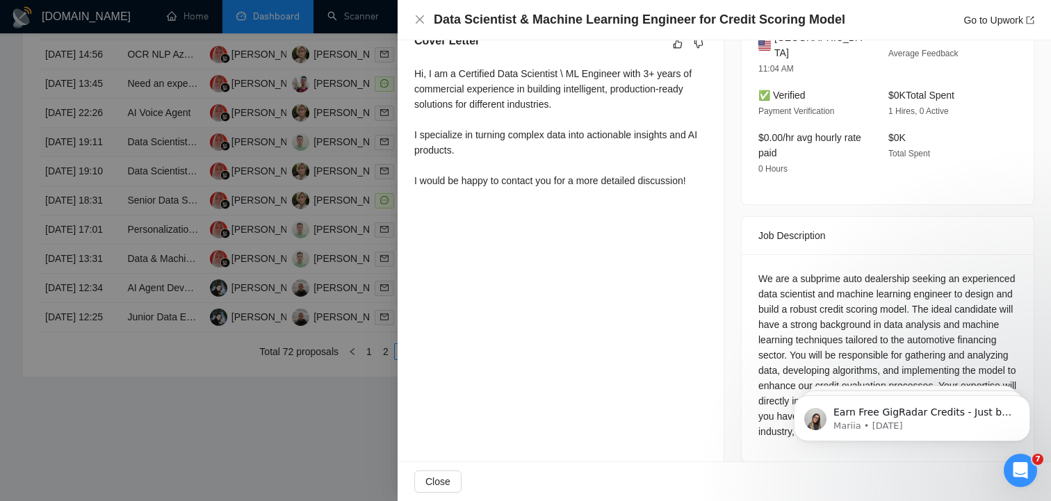
click at [65, 156] on div at bounding box center [525, 250] width 1051 height 501
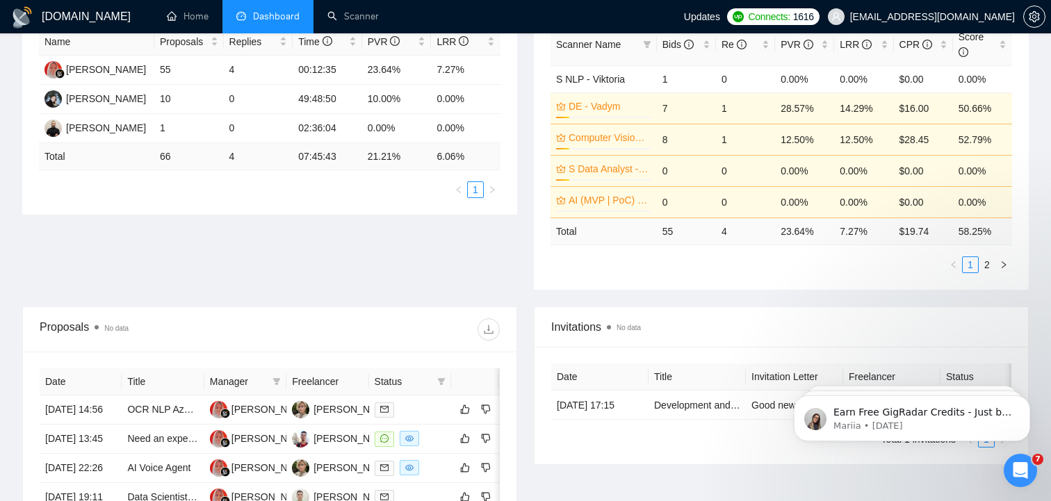
scroll to position [183, 0]
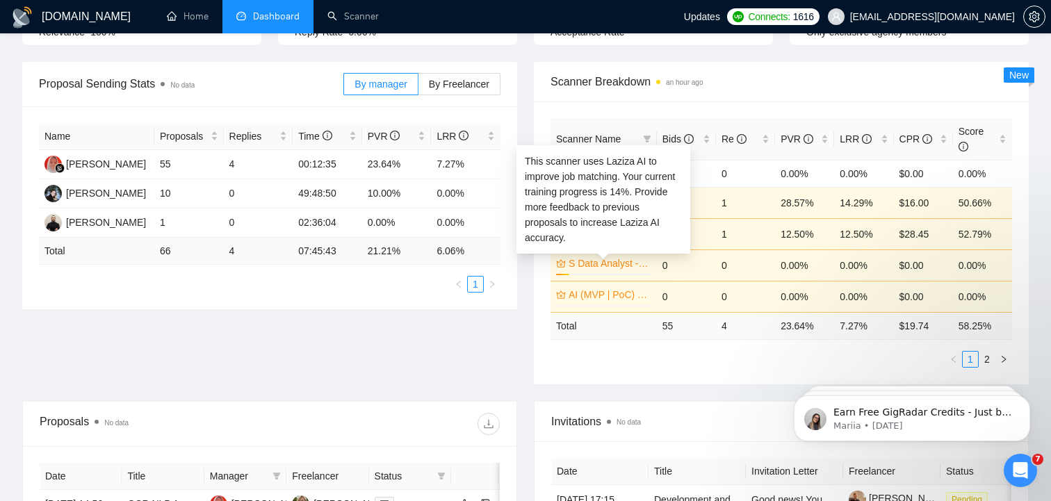
click at [591, 265] on link "S Data Analyst - [PERSON_NAME]" at bounding box center [609, 263] width 80 height 15
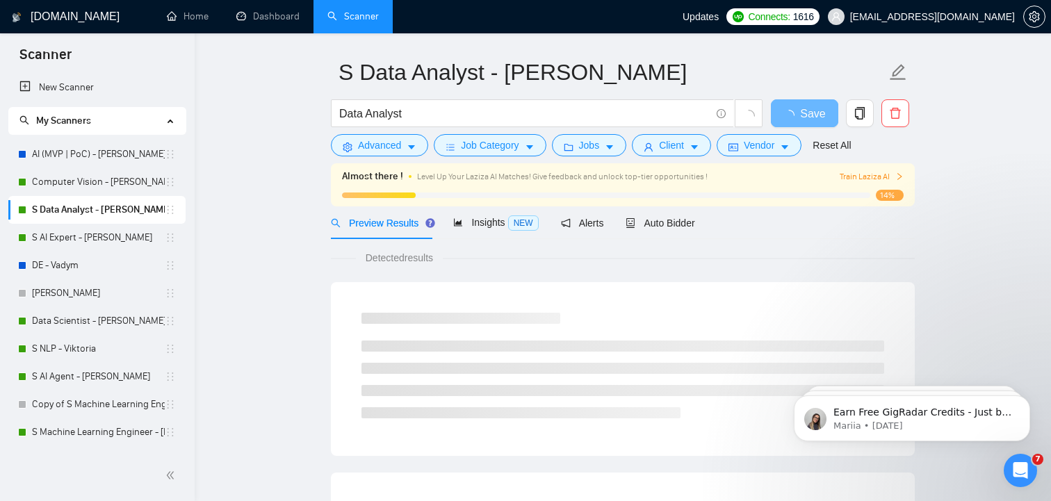
scroll to position [65, 0]
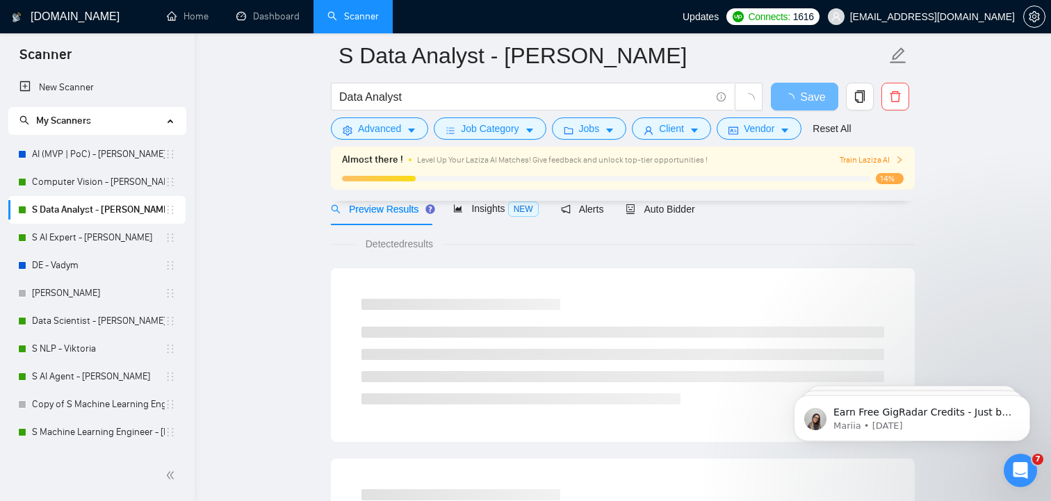
click at [853, 162] on span "Train Laziza AI" at bounding box center [872, 160] width 64 height 13
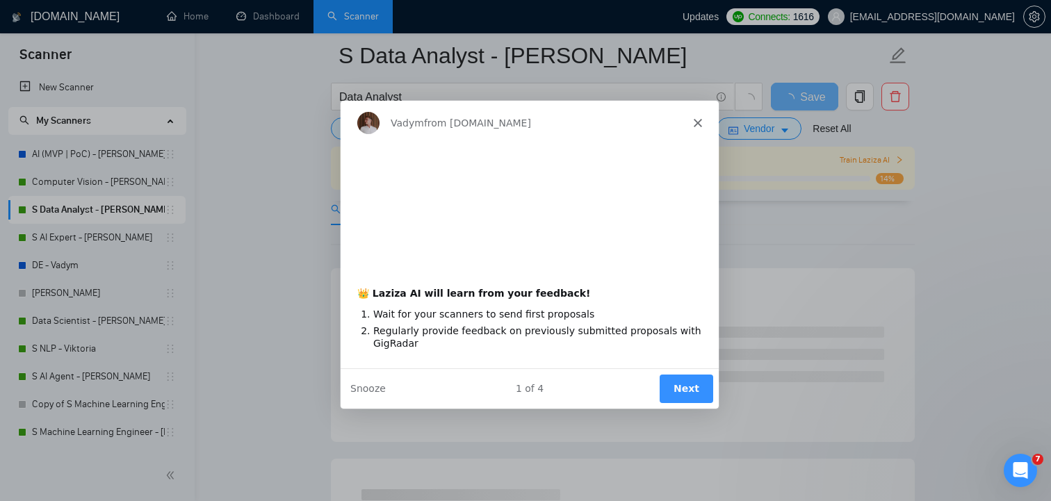
scroll to position [0, 0]
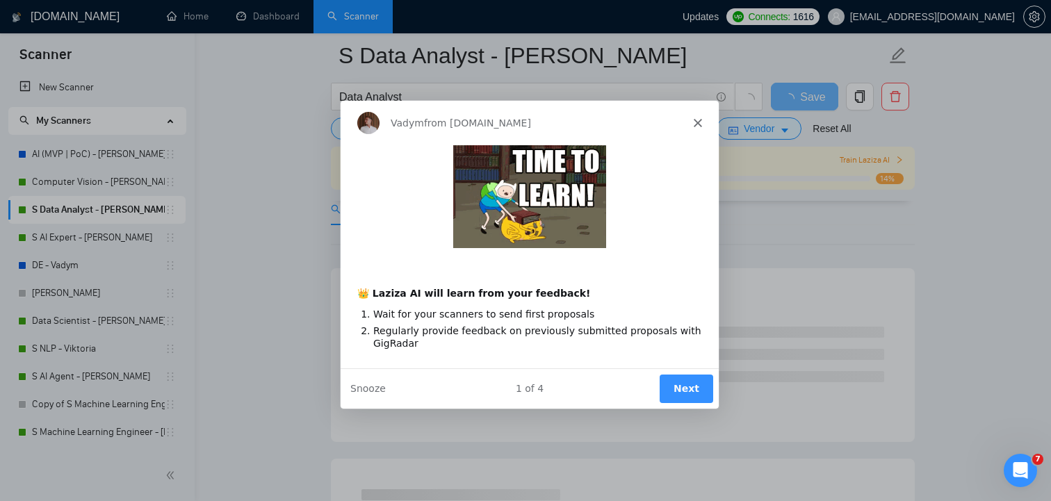
click at [695, 393] on button "Next" at bounding box center [686, 388] width 54 height 28
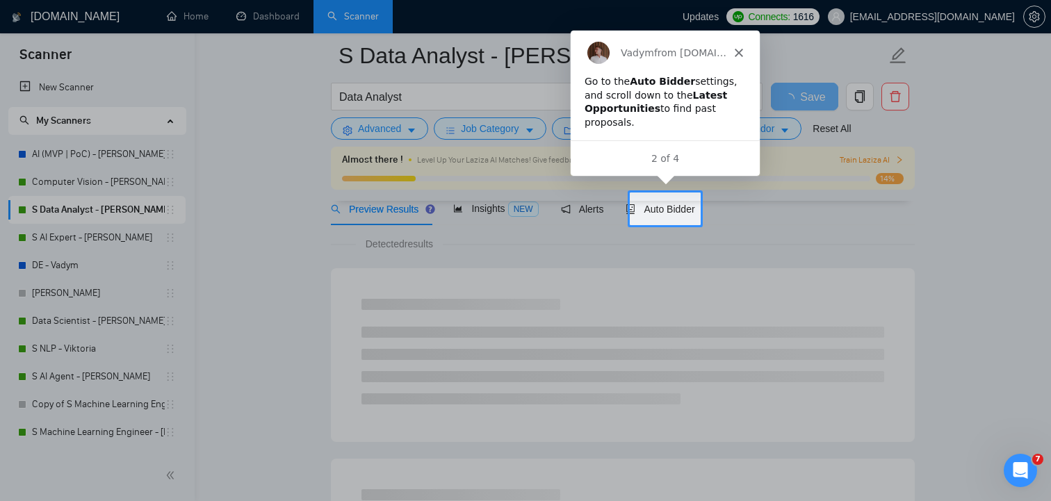
click at [761, 222] on div at bounding box center [876, 209] width 350 height 33
click at [736, 46] on div "Vadym from GigRadar.io" at bounding box center [663, 51] width 189 height 44
click at [733, 54] on icon "Close" at bounding box center [737, 51] width 8 height 8
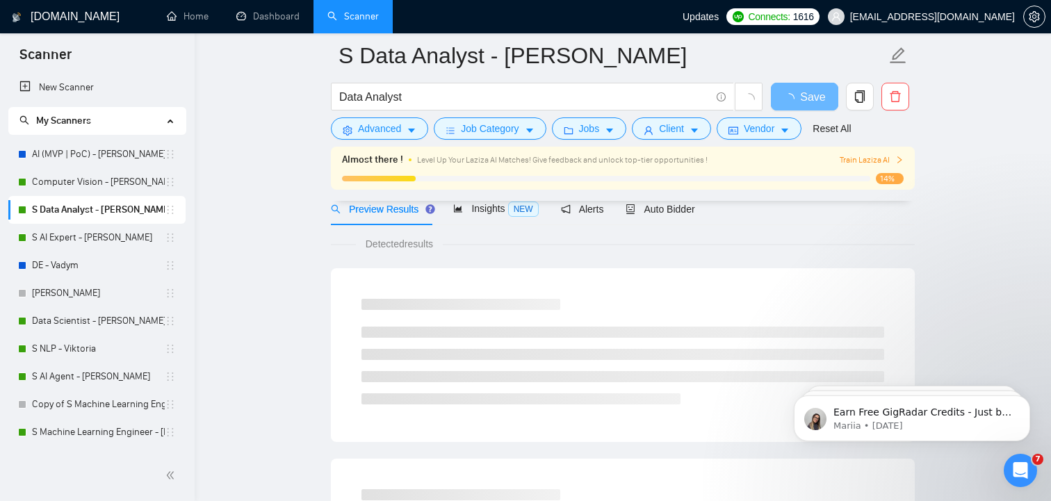
click at [869, 161] on span "Train Laziza AI" at bounding box center [872, 160] width 64 height 13
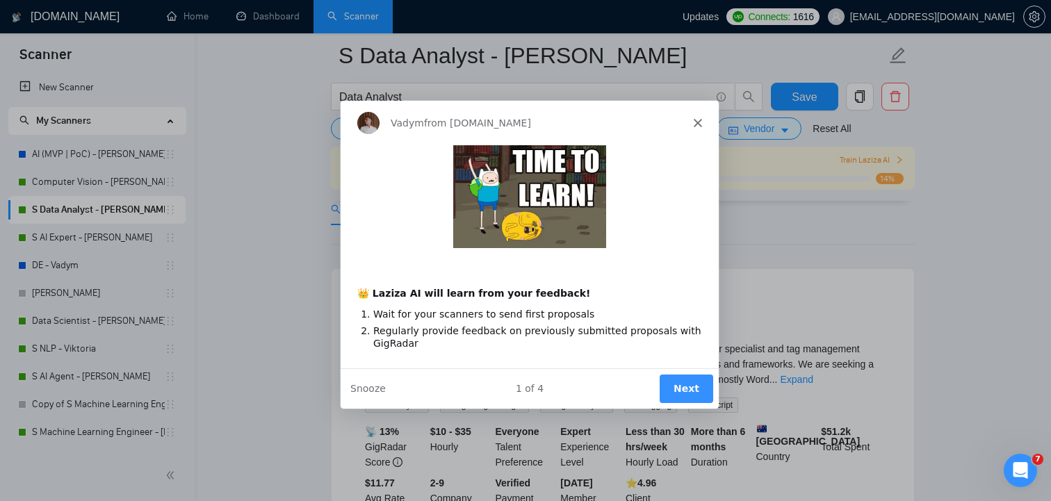
click at [358, 395] on div "1 of 4 Next Snooze" at bounding box center [529, 388] width 378 height 40
click at [367, 391] on button "Snooze" at bounding box center [367, 388] width 35 height 15
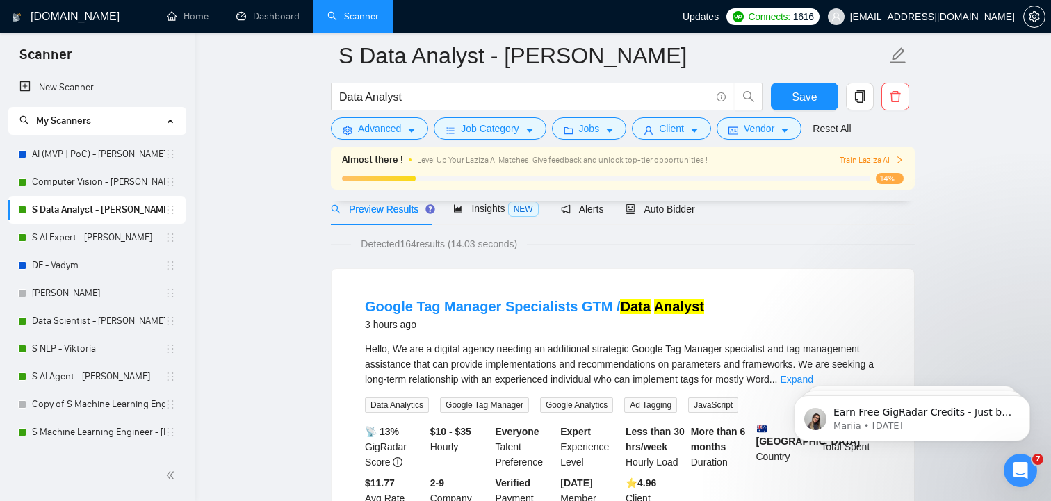
click at [864, 150] on div "Almost there ! Level Up Your Laziza AI Matches! Give feedback and unlock top-ti…" at bounding box center [623, 168] width 584 height 43
click at [865, 152] on div "Almost there ! Level Up Your Laziza AI Matches! Give feedback and unlock top-ti…" at bounding box center [623, 159] width 562 height 15
click at [865, 168] on div "Almost there ! Level Up Your Laziza AI Matches! Give feedback and unlock top-ti…" at bounding box center [623, 168] width 562 height 32
click at [865, 166] on div "Almost there ! Level Up Your Laziza AI Matches! Give feedback and unlock top-ti…" at bounding box center [623, 159] width 562 height 15
click at [861, 162] on span "Train Laziza AI" at bounding box center [872, 160] width 64 height 13
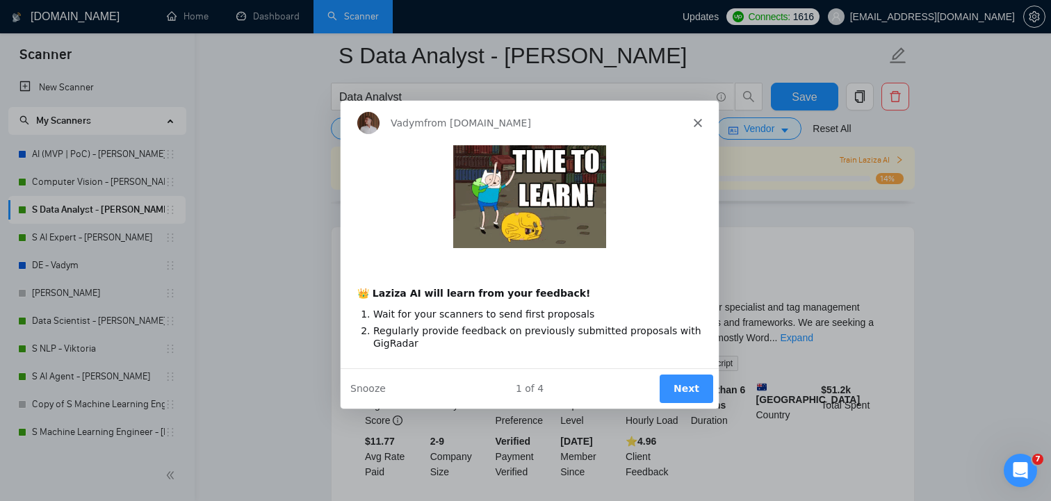
scroll to position [128, 0]
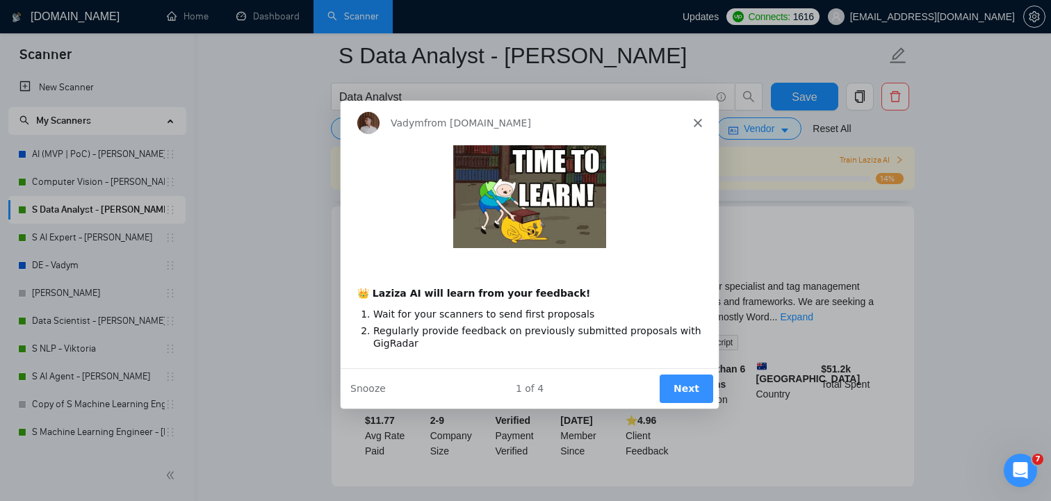
click at [691, 389] on button "Next" at bounding box center [686, 388] width 54 height 28
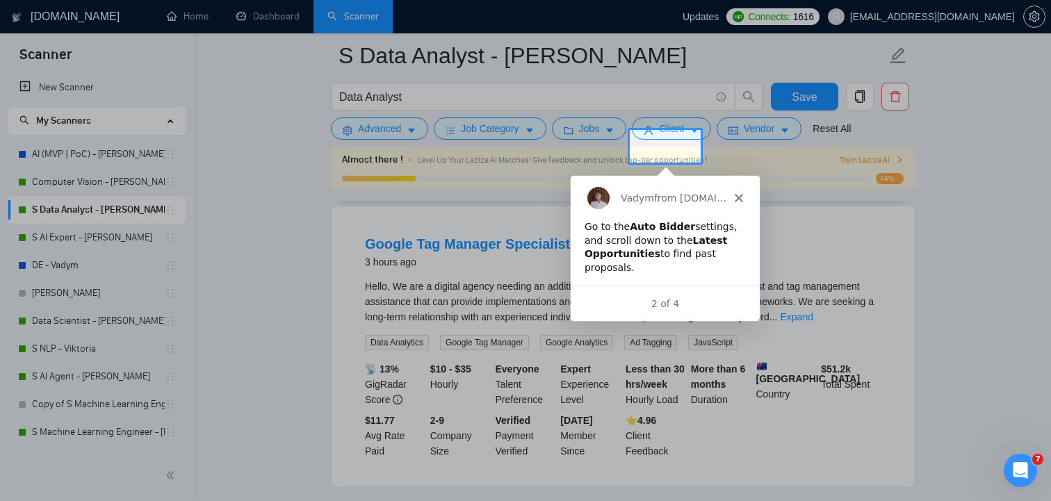
scroll to position [0, 0]
click at [662, 304] on div "2 of 4" at bounding box center [663, 302] width 189 height 15
click at [735, 190] on div "Vadym from GigRadar.io" at bounding box center [663, 196] width 189 height 44
click at [737, 196] on polygon "Close" at bounding box center [737, 197] width 8 height 8
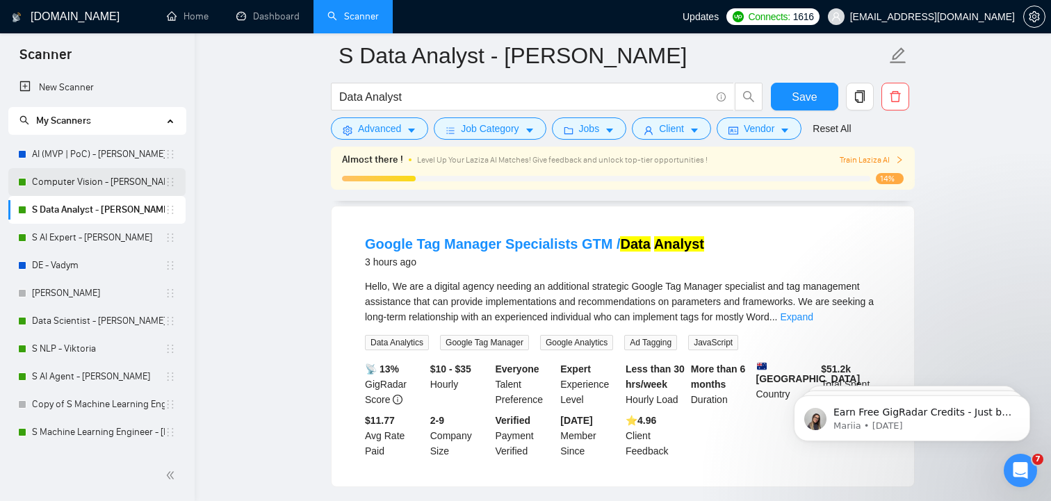
click at [95, 186] on link "Computer Vision - [PERSON_NAME]" at bounding box center [98, 182] width 133 height 28
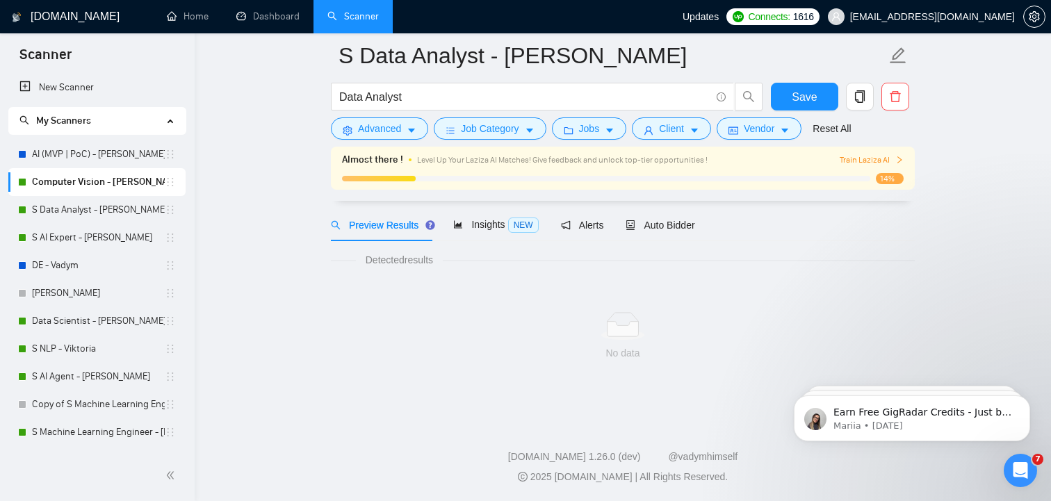
scroll to position [49, 0]
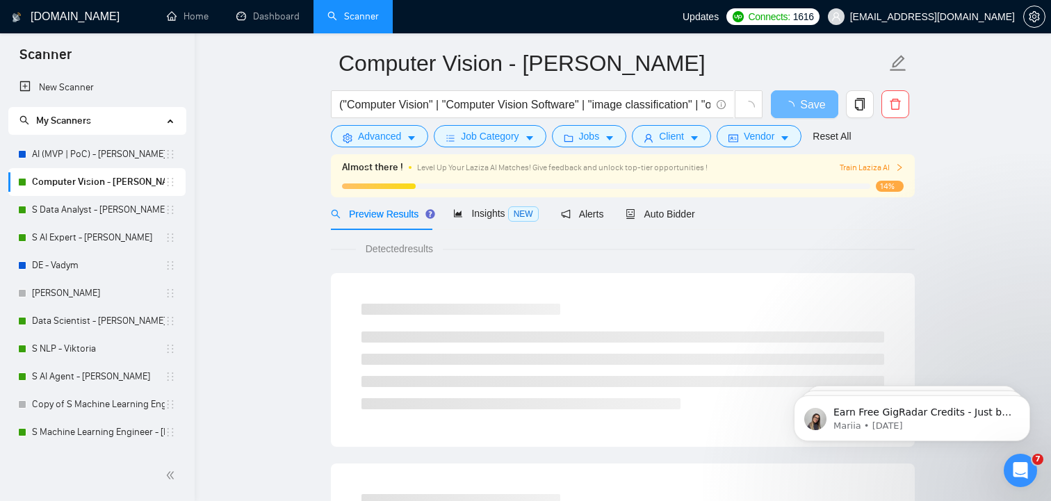
click at [861, 169] on span "Train Laziza AI" at bounding box center [872, 167] width 64 height 13
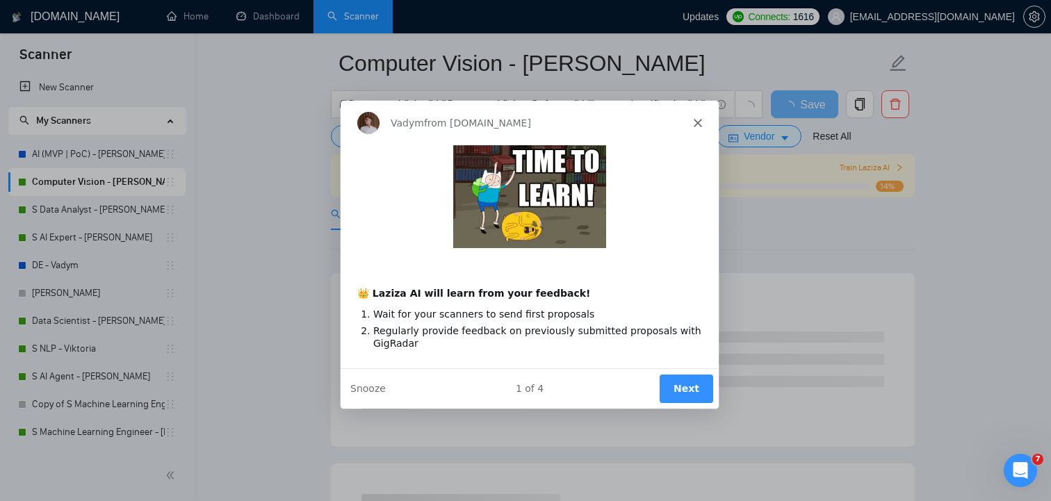
scroll to position [0, 0]
click at [689, 384] on button "Next" at bounding box center [686, 388] width 54 height 28
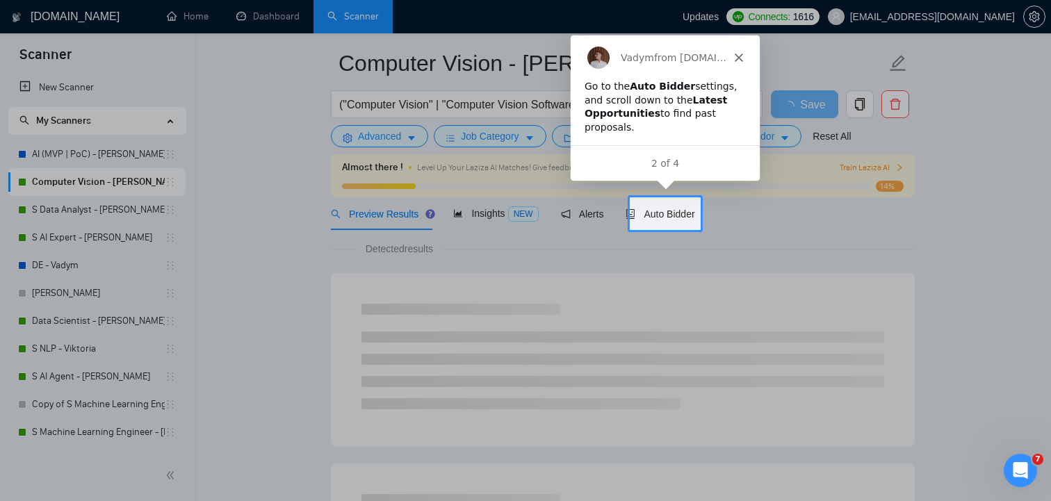
click at [657, 165] on div "2 of 4" at bounding box center [663, 162] width 189 height 15
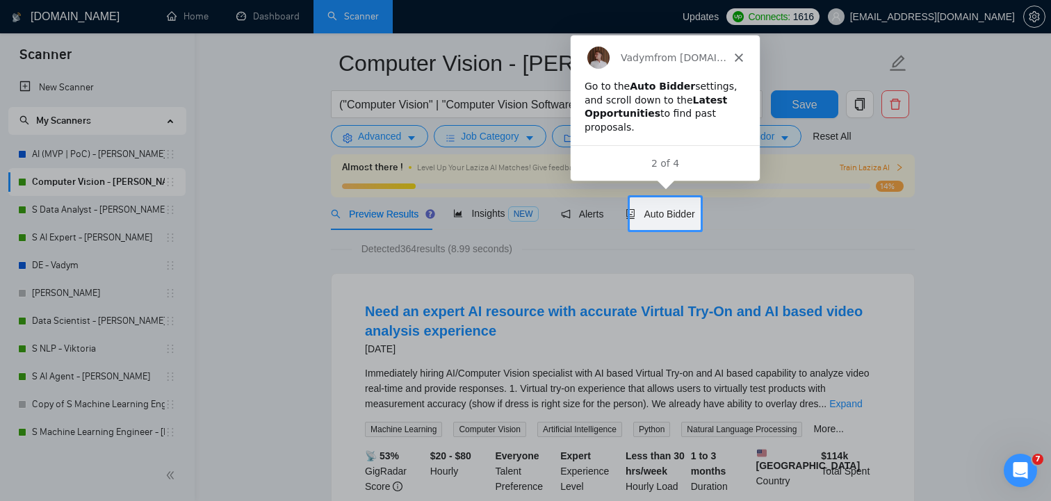
click at [736, 60] on div "Vadym from GigRadar.io" at bounding box center [663, 56] width 189 height 44
click at [734, 56] on icon "Close" at bounding box center [737, 56] width 8 height 8
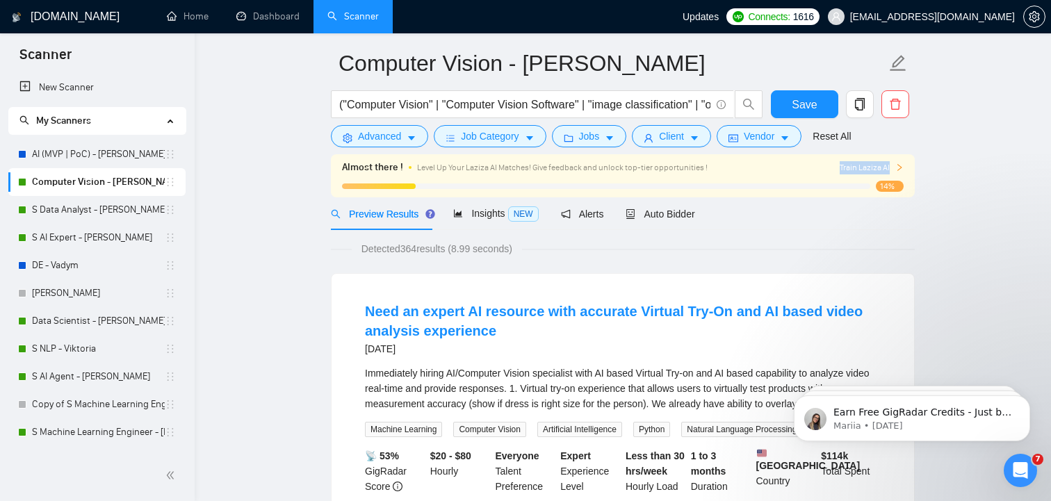
drag, startPoint x: 824, startPoint y: 171, endPoint x: 894, endPoint y: 171, distance: 70.2
click at [894, 171] on div "Train Laziza AI" at bounding box center [845, 167] width 117 height 13
copy span "Train Laziza AI"
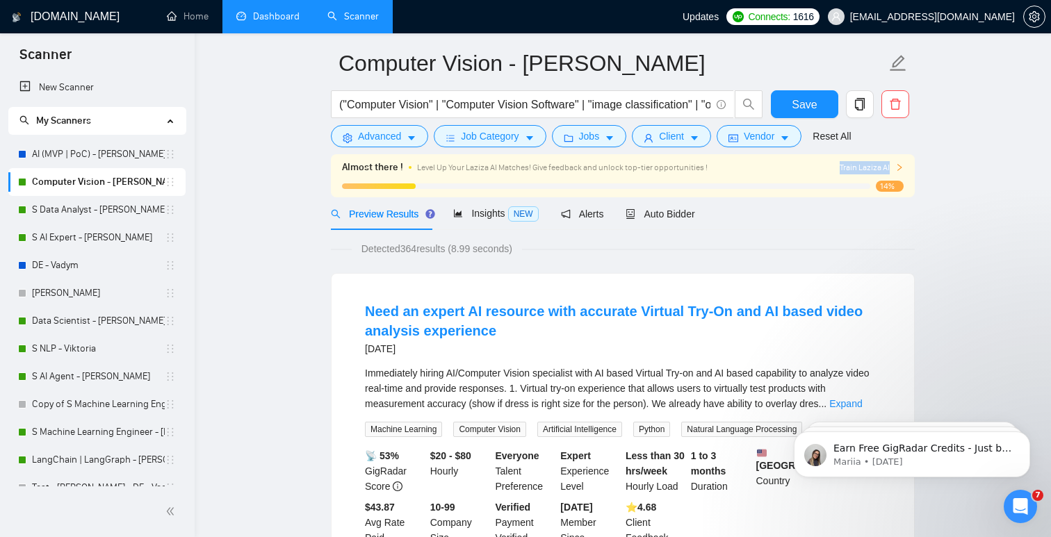
click at [252, 22] on link "Dashboard" at bounding box center [267, 16] width 63 height 12
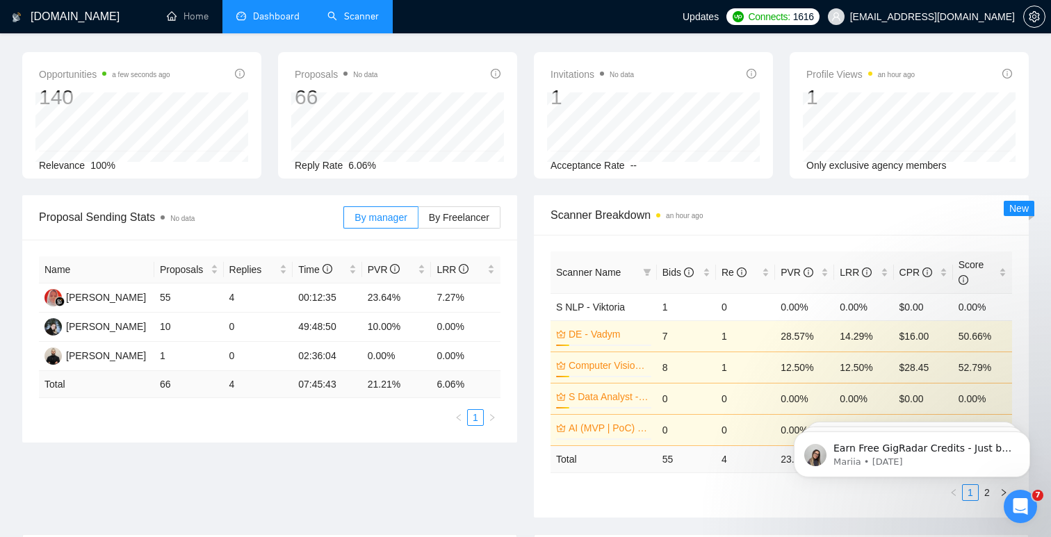
type input "[DATE]"
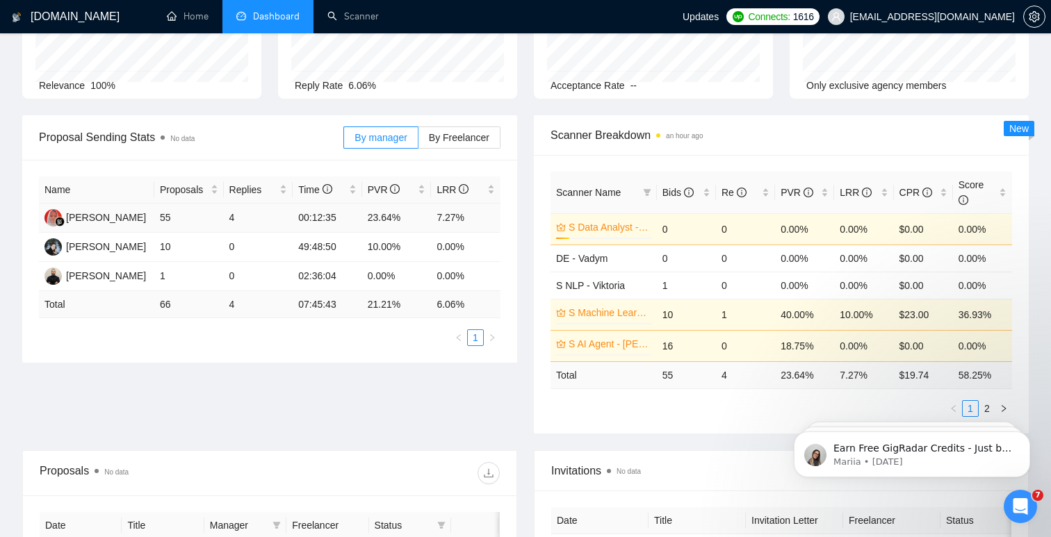
scroll to position [137, 0]
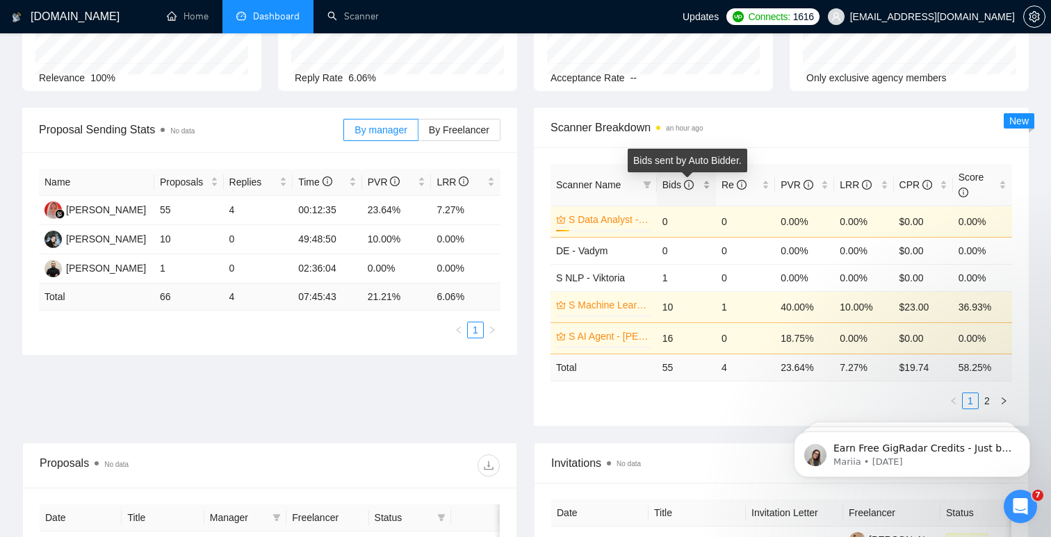
click at [687, 185] on icon "info-circle" at bounding box center [689, 185] width 10 height 10
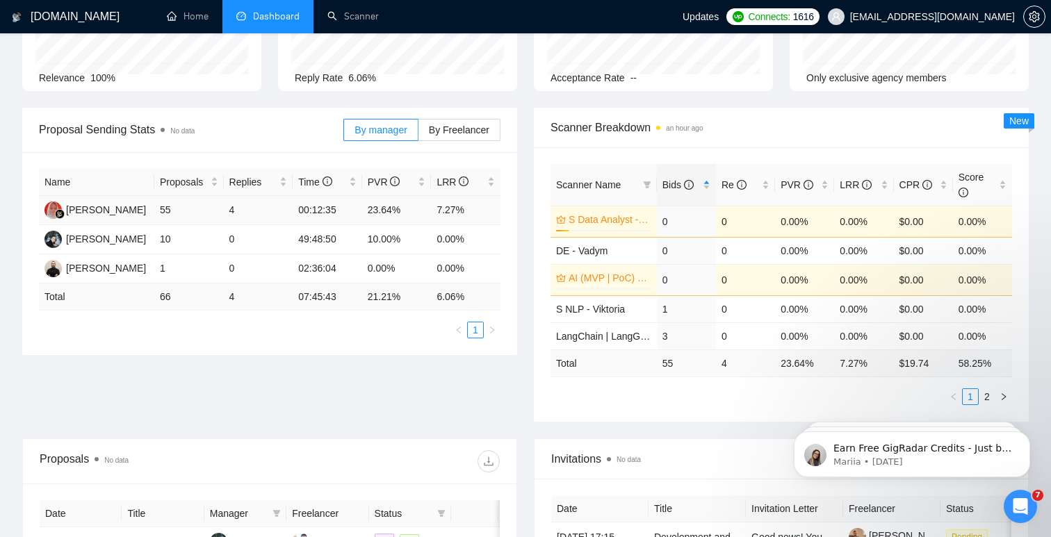
scroll to position [0, 0]
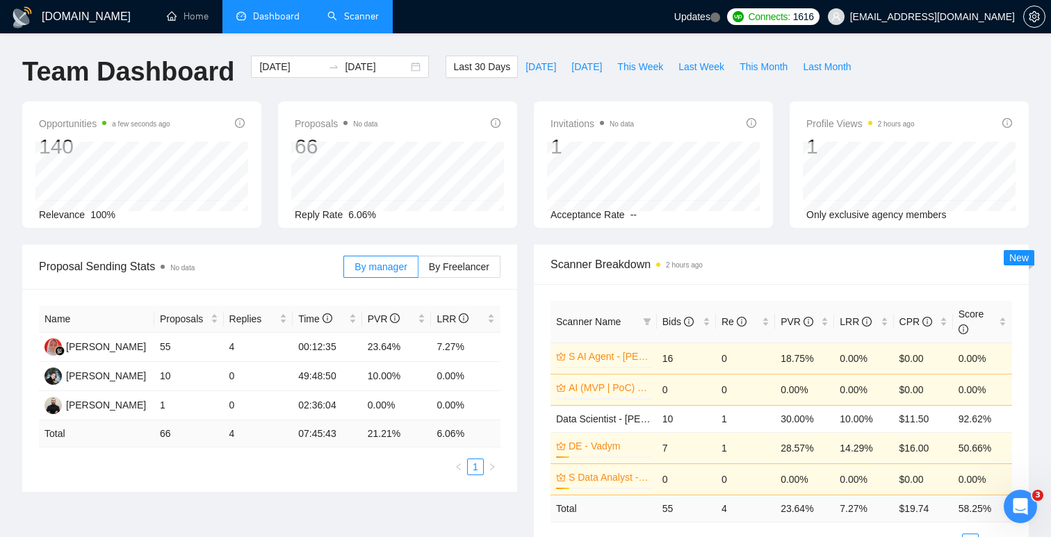
click at [348, 20] on link "Scanner" at bounding box center [352, 16] width 51 height 12
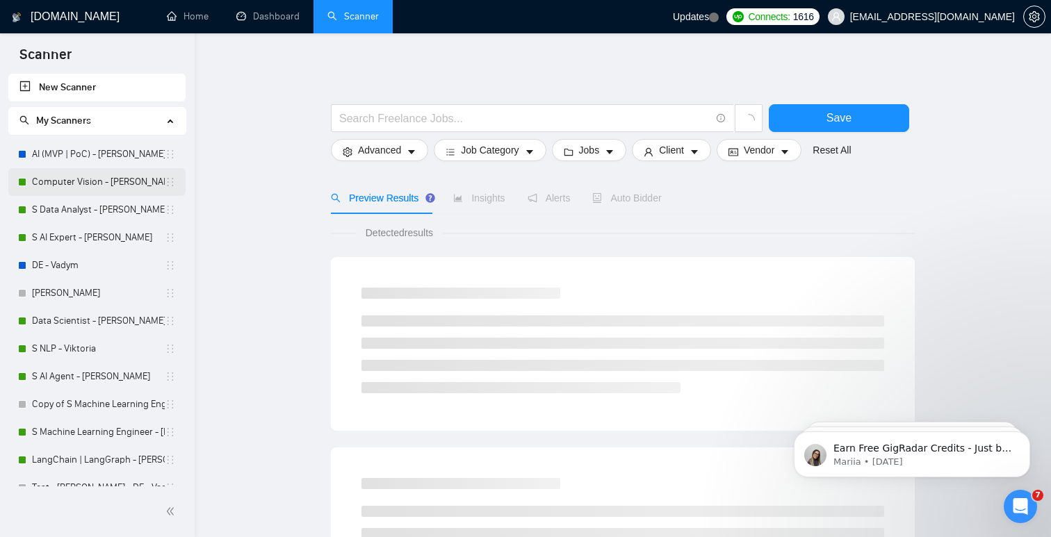
scroll to position [15, 0]
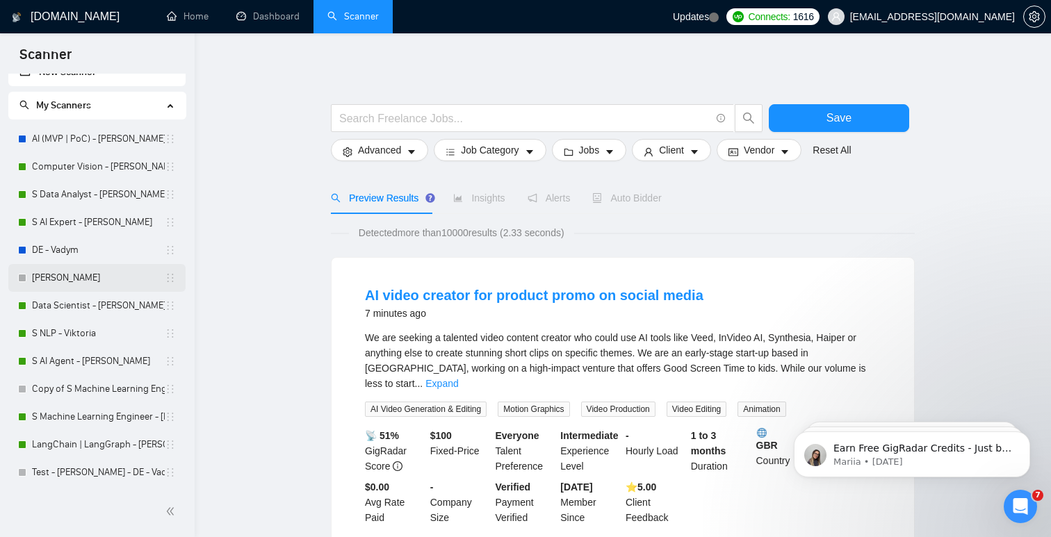
click at [76, 280] on link "[PERSON_NAME]" at bounding box center [98, 278] width 133 height 28
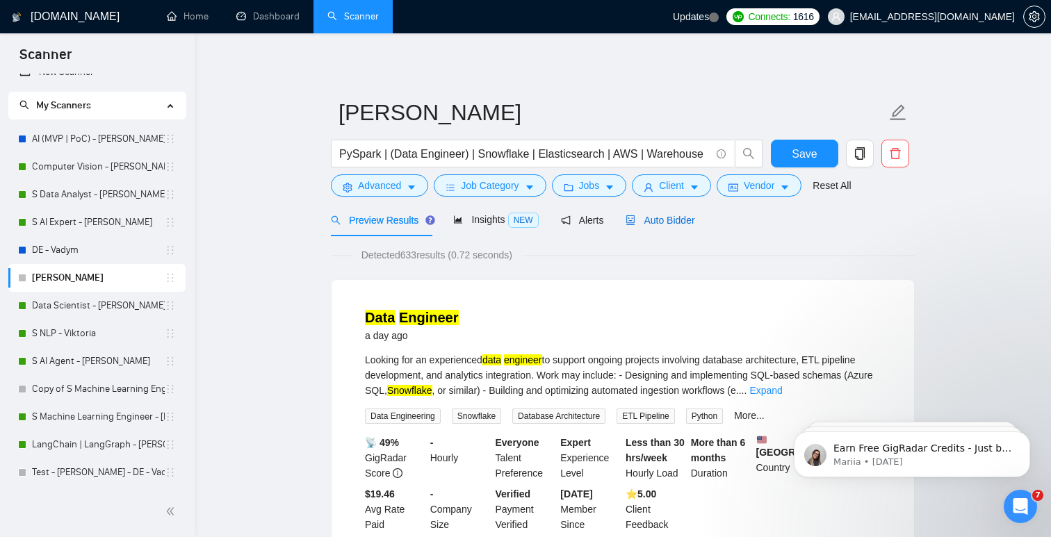
click at [661, 217] on span "Auto Bidder" at bounding box center [660, 220] width 69 height 11
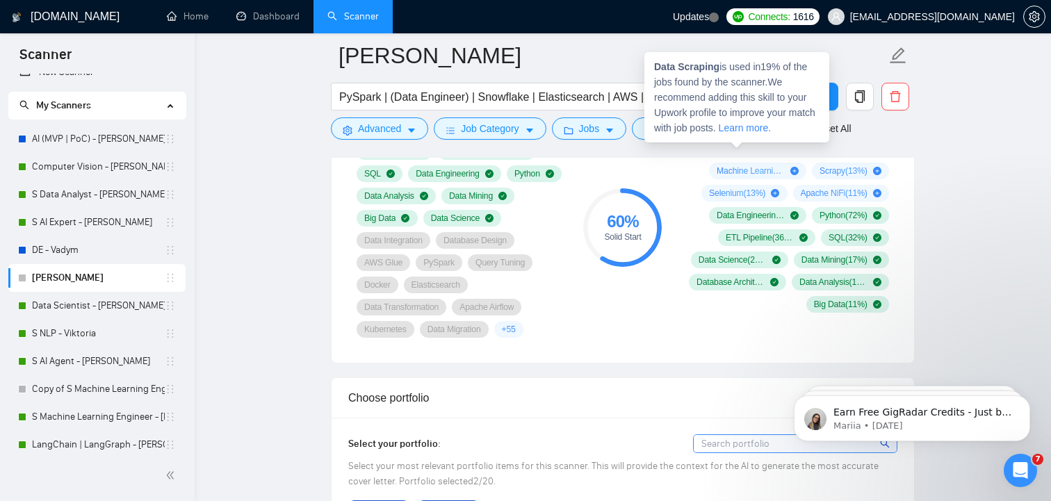
scroll to position [1008, 0]
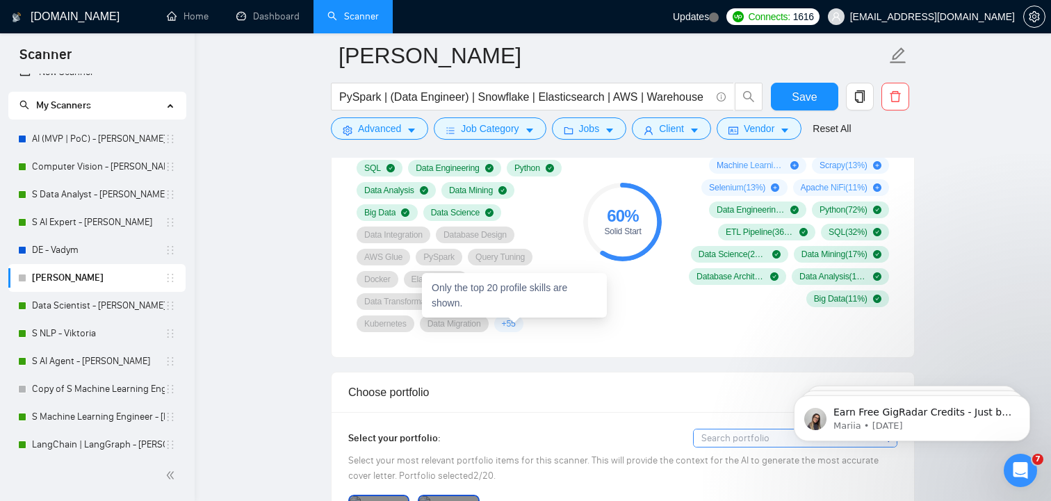
click at [512, 327] on span "+ 55" at bounding box center [509, 323] width 14 height 11
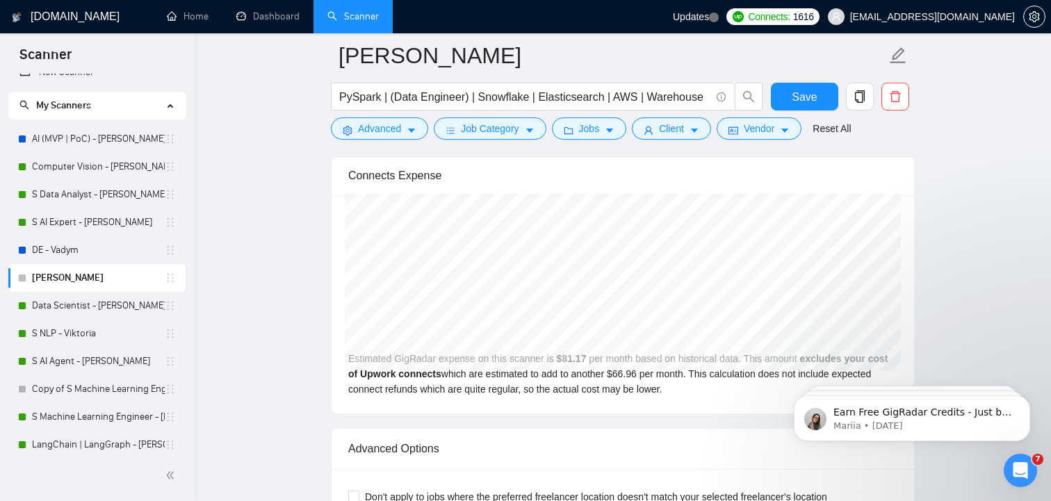
scroll to position [2838, 0]
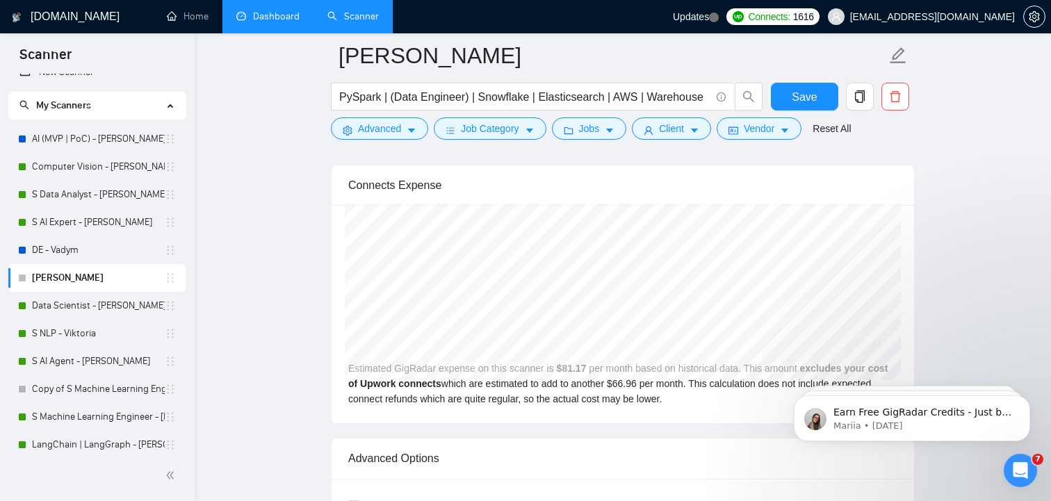
click at [288, 22] on link "Dashboard" at bounding box center [267, 16] width 63 height 12
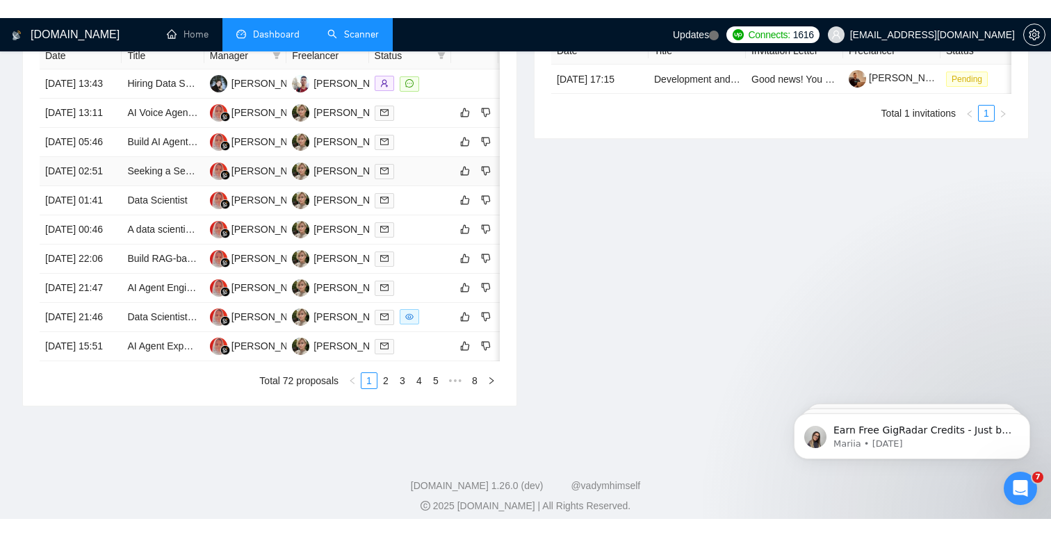
scroll to position [612, 0]
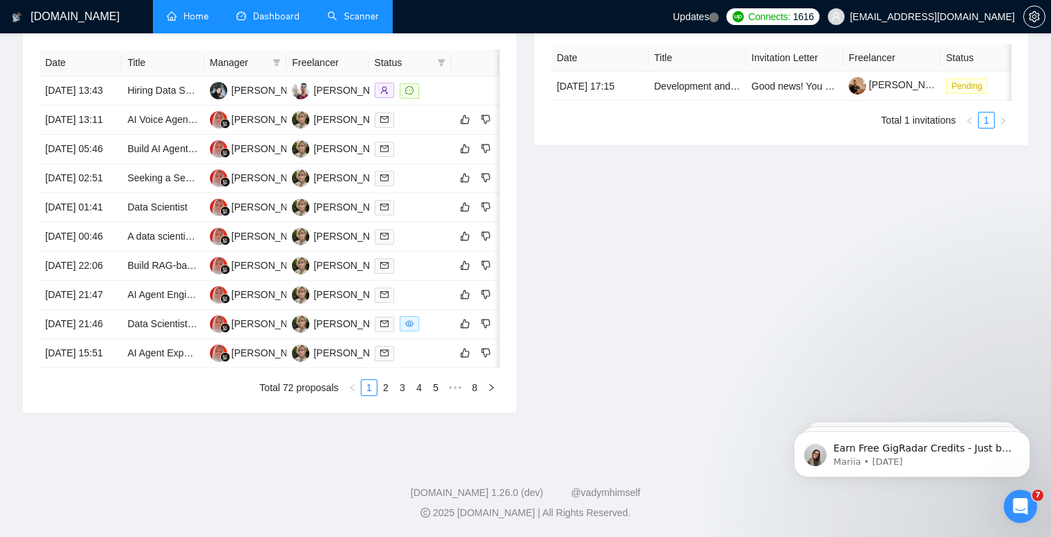
click at [173, 10] on link "Home" at bounding box center [188, 16] width 42 height 12
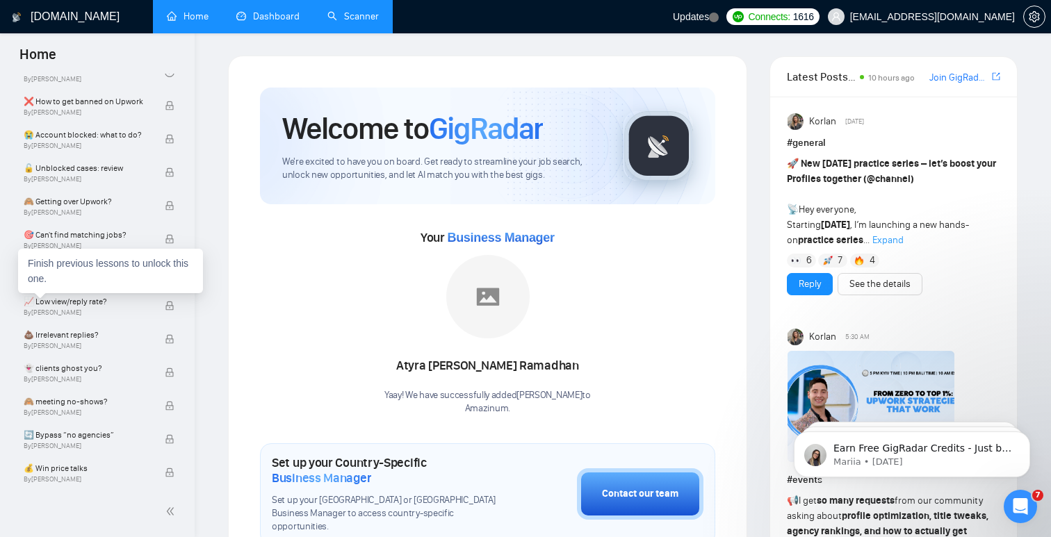
scroll to position [456, 0]
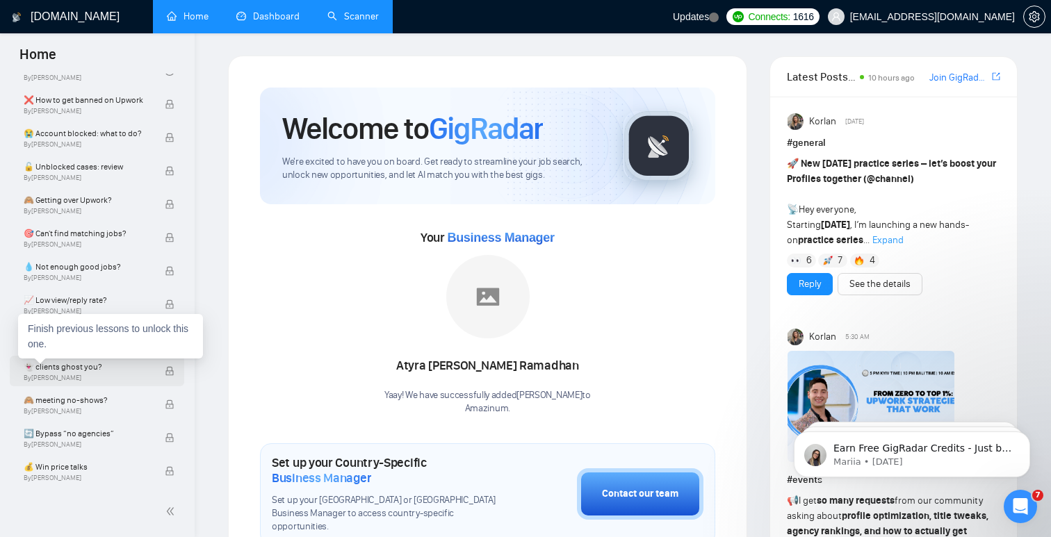
click at [101, 373] on span "👻 clients ghost you?" at bounding box center [87, 367] width 127 height 14
